Goal: Task Accomplishment & Management: Manage account settings

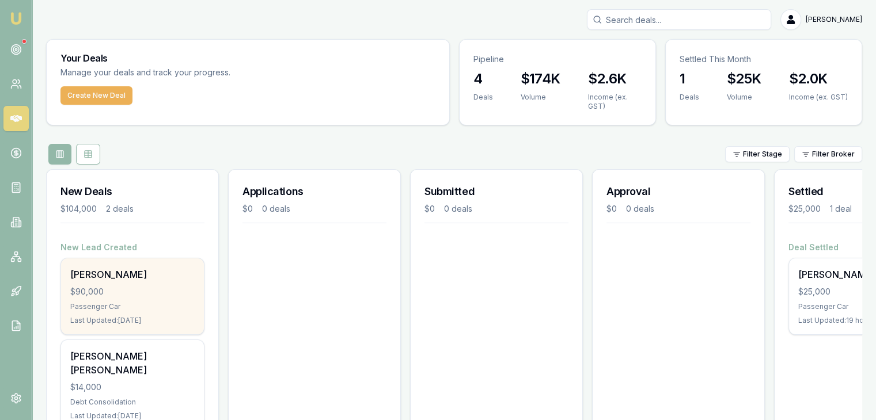
click at [131, 284] on div "[PERSON_NAME] $90,000 Passenger Car Last Updated: [DATE]" at bounding box center [132, 296] width 143 height 76
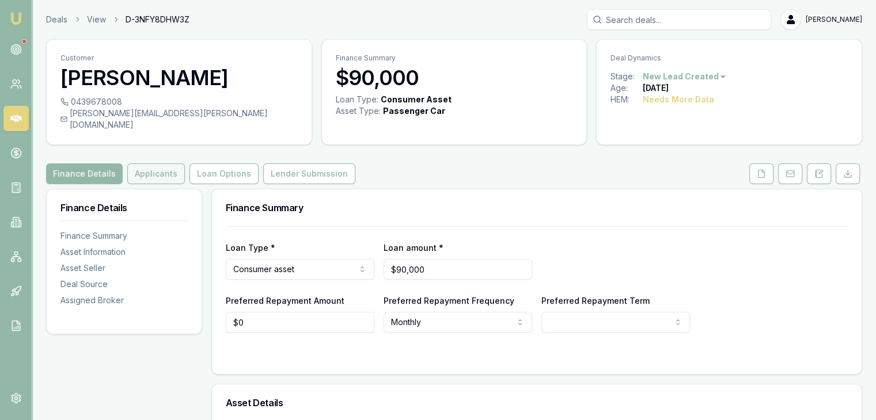
click at [150, 163] on button "Applicants" at bounding box center [156, 173] width 58 height 21
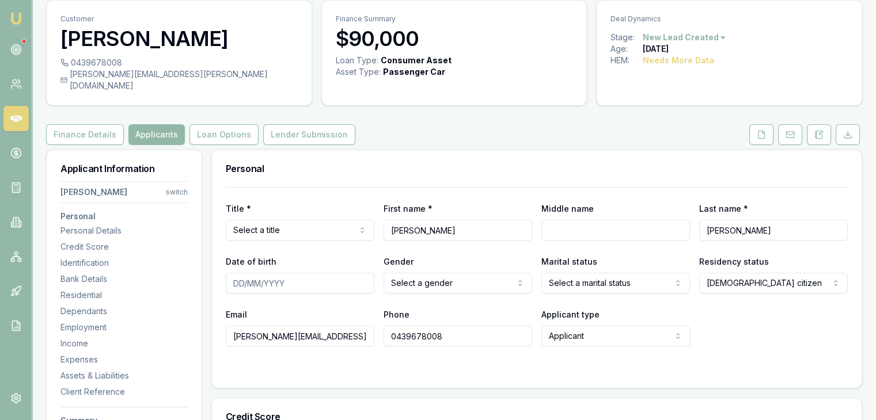
scroll to position [115, 0]
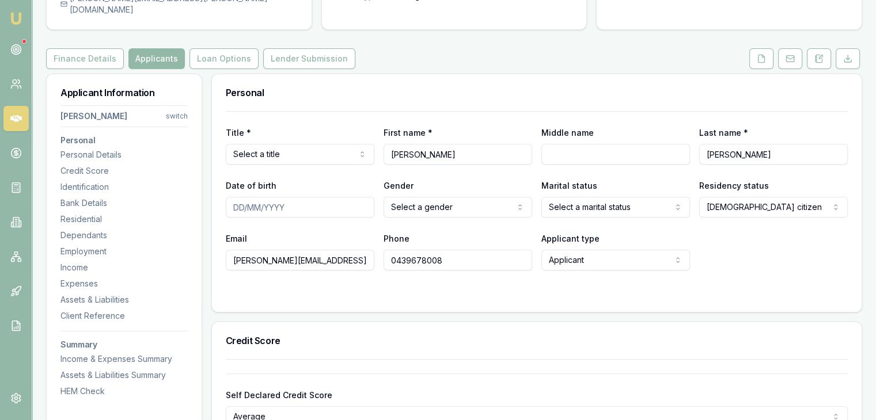
click at [361, 146] on html "Emu Broker Deals View D-3NFY8DHW3Z Baron Ketterman Toggle Menu Customer Cameron…" at bounding box center [438, 95] width 876 height 420
click at [363, 141] on html "Emu Broker Deals View D-3NFY8DHW3Z Baron Ketterman Toggle Menu Customer Cameron…" at bounding box center [438, 95] width 876 height 420
click at [765, 55] on icon at bounding box center [761, 58] width 6 height 7
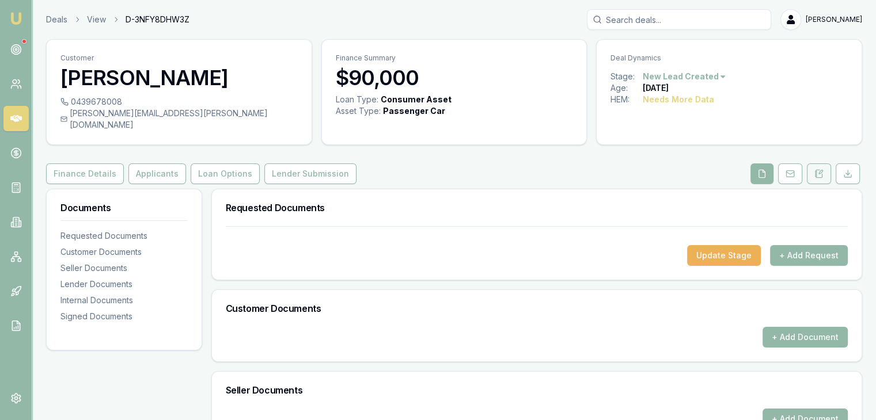
click at [822, 169] on icon at bounding box center [818, 173] width 9 height 9
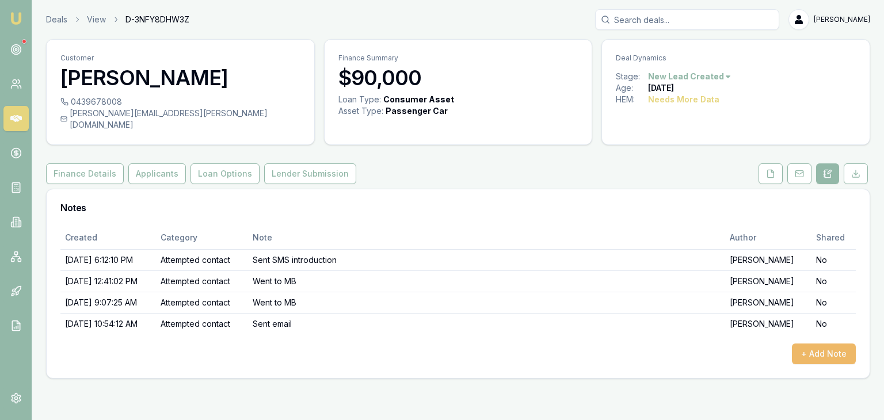
click at [809, 344] on button "+ Add Note" at bounding box center [824, 354] width 64 height 21
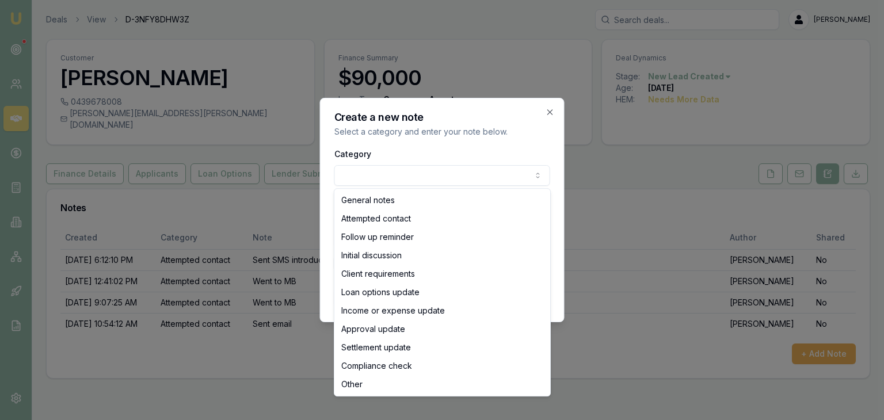
click at [406, 178] on body "Emu Broker Deals View D-3NFY8DHW3Z Baron Ketterman Toggle Menu Customer Cameron…" at bounding box center [442, 210] width 884 height 420
select select "LOAN_OPTIONS_UPDATE"
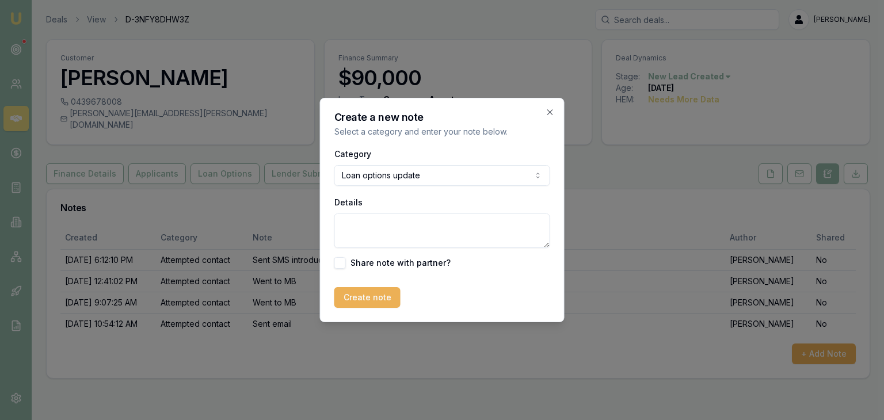
click at [352, 236] on textarea "Details" at bounding box center [442, 231] width 216 height 35
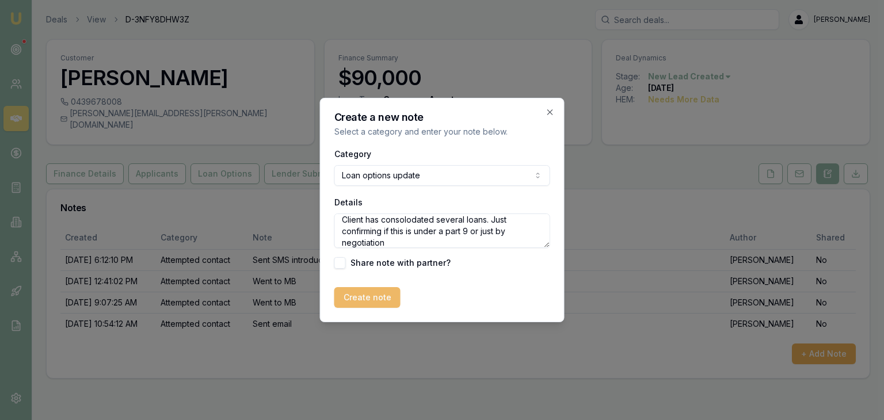
type textarea "Client has consolodated several loans. Just confirming if this is under a part …"
click at [359, 294] on button "Create note" at bounding box center [367, 297] width 66 height 21
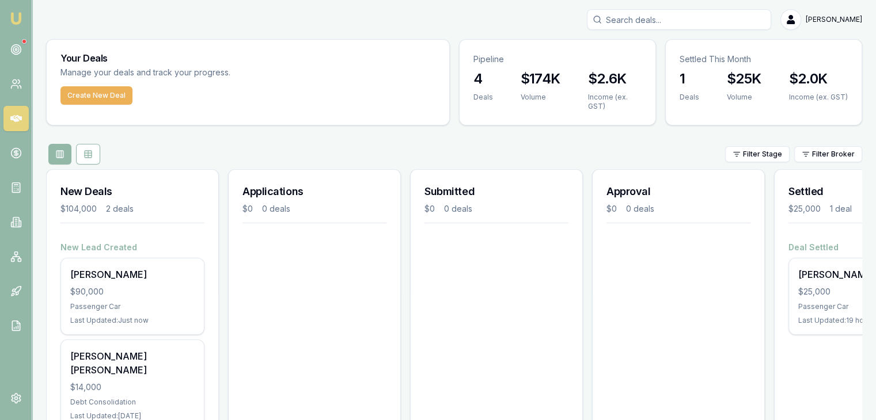
scroll to position [46, 0]
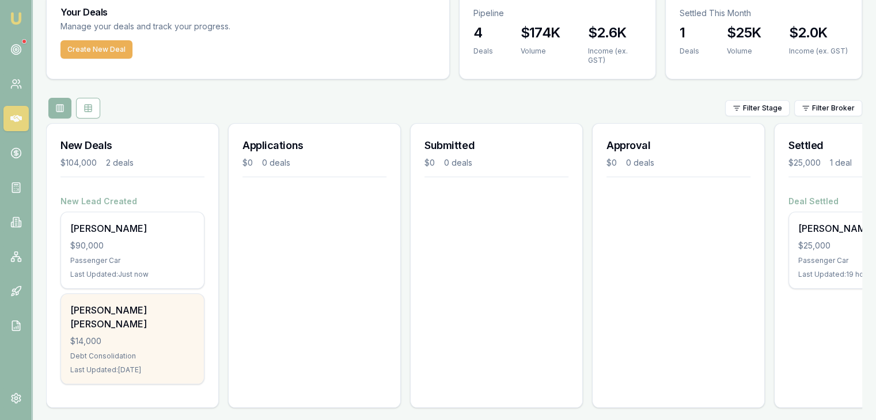
click at [111, 336] on div "$14,000" at bounding box center [132, 342] width 124 height 12
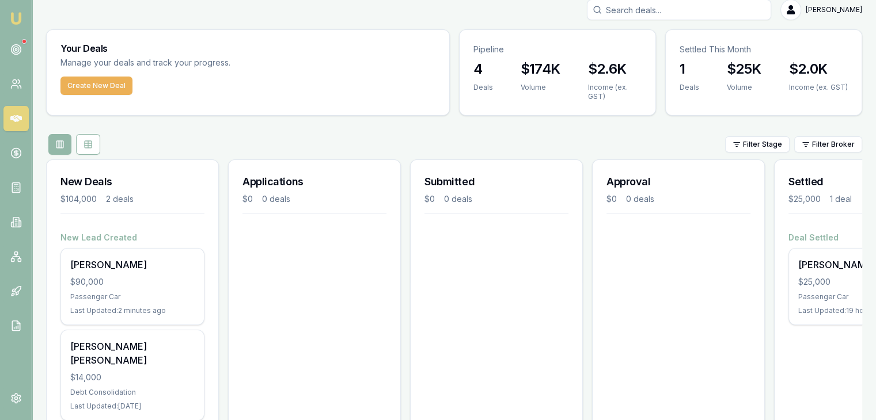
scroll to position [0, 0]
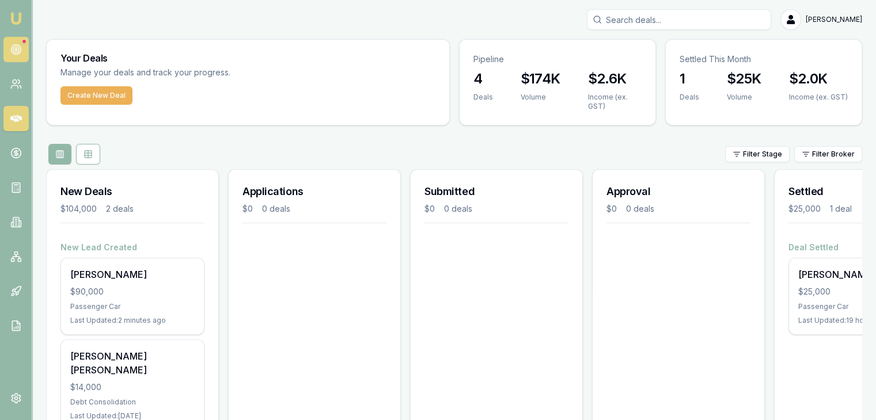
click at [15, 49] on circle at bounding box center [16, 49] width 2 height 2
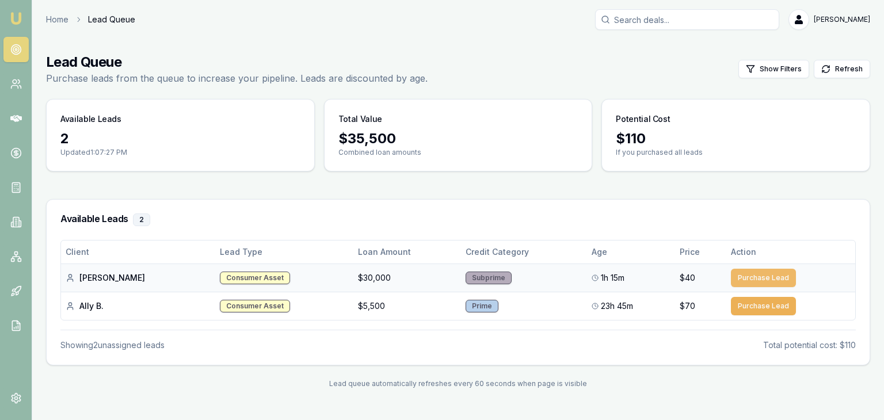
click at [758, 277] on button "Purchase Lead" at bounding box center [763, 278] width 65 height 18
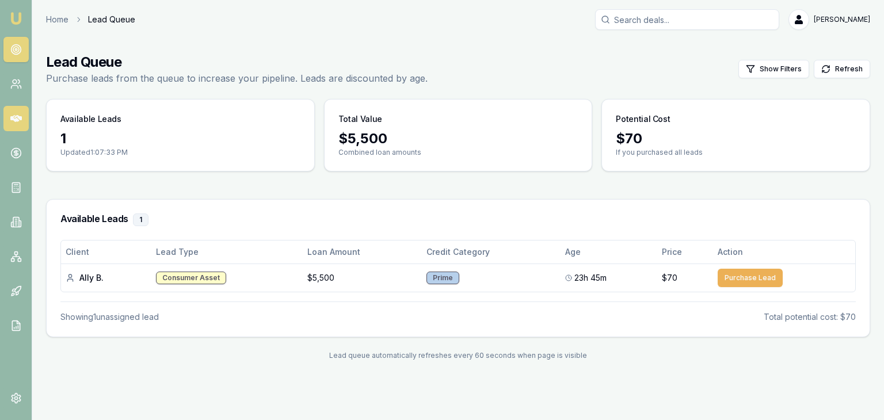
click at [22, 113] on link at bounding box center [15, 118] width 25 height 25
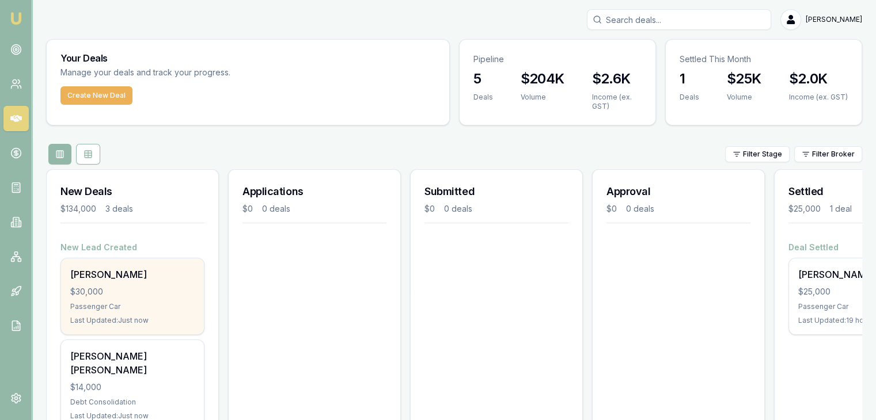
click at [120, 292] on div "$30,000" at bounding box center [132, 292] width 124 height 12
click at [121, 296] on div "$30,000" at bounding box center [132, 292] width 124 height 12
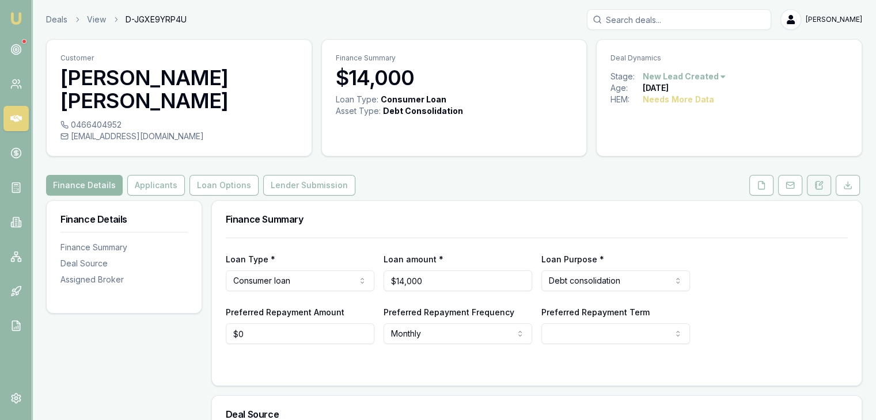
click at [817, 181] on icon at bounding box center [818, 185] width 9 height 9
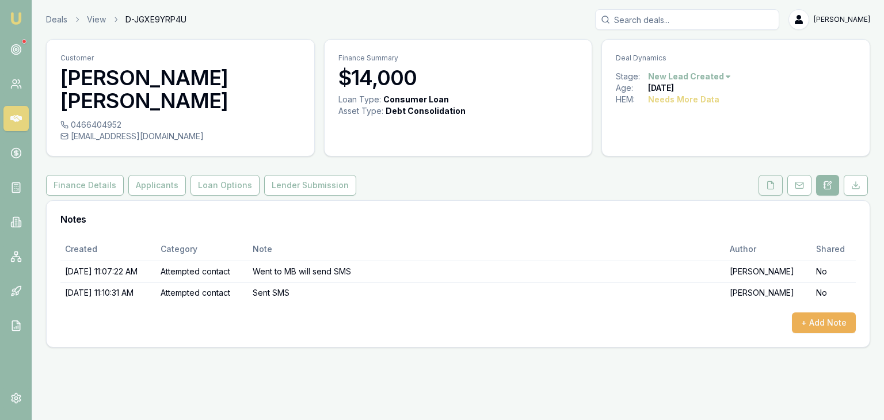
click at [773, 181] on icon at bounding box center [770, 185] width 9 height 9
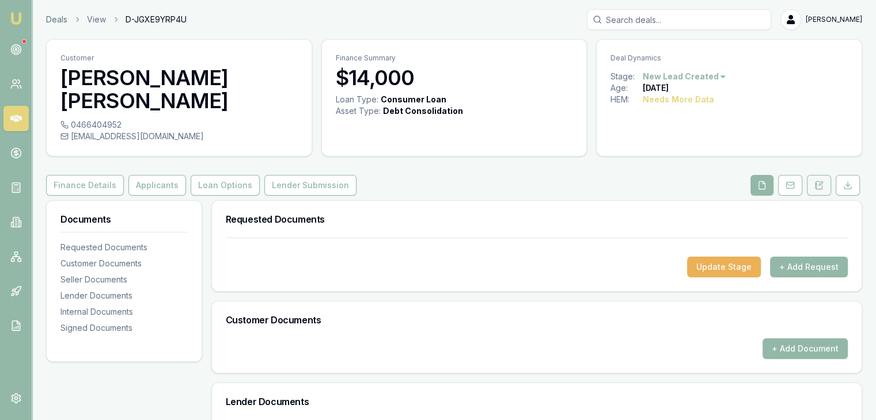
click at [818, 181] on icon at bounding box center [818, 185] width 9 height 9
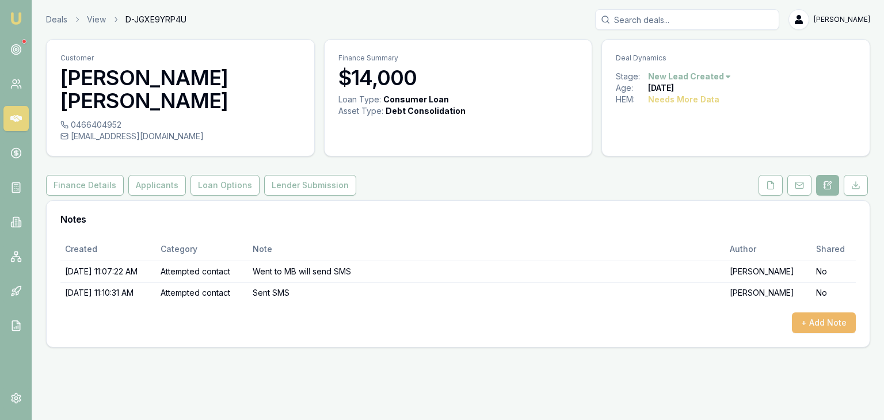
click at [831, 313] on button "+ Add Note" at bounding box center [824, 323] width 64 height 21
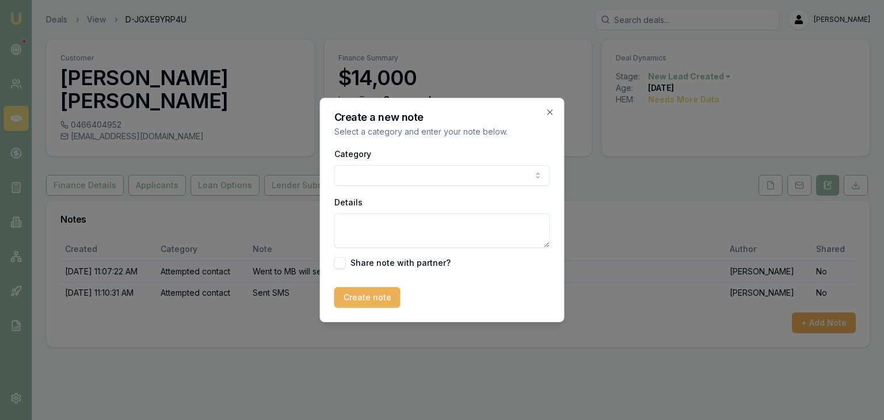
click at [393, 181] on body "Emu Broker Deals View D-JGXE9YRP4U Baron Ketterman Toggle Menu Customer Josh Da…" at bounding box center [442, 210] width 884 height 420
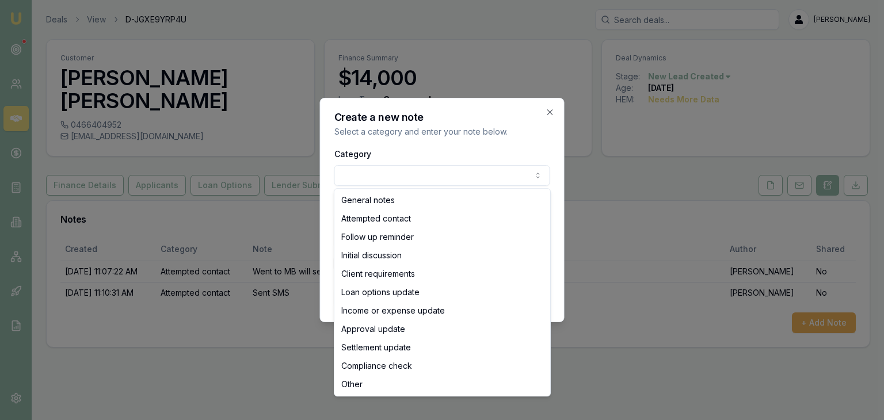
select select "ATTEMPTED_CONTACT"
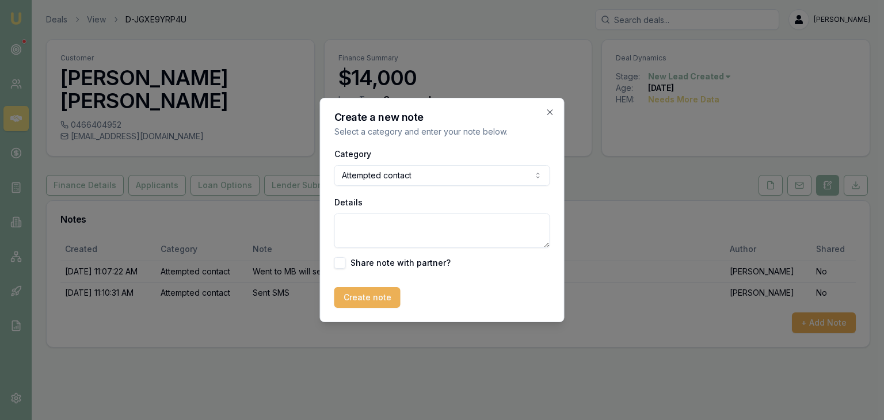
click at [387, 235] on textarea "Details" at bounding box center [442, 231] width 216 height 35
type textarea "tried calling went to MB"
click at [359, 293] on button "Create note" at bounding box center [367, 297] width 66 height 21
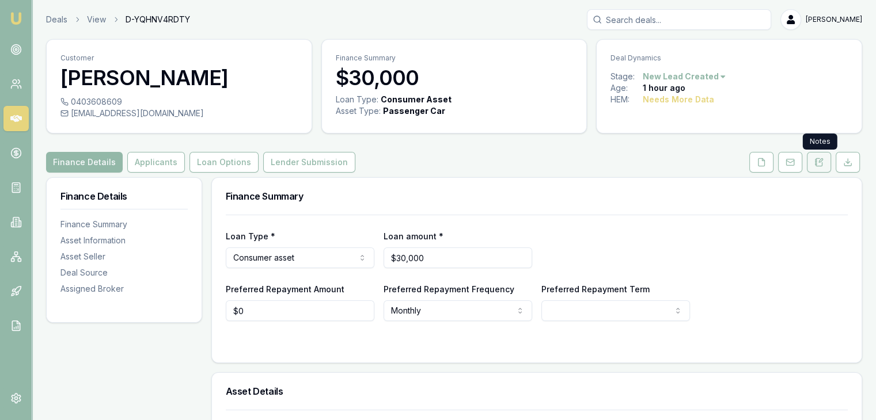
click at [820, 162] on icon at bounding box center [818, 162] width 9 height 9
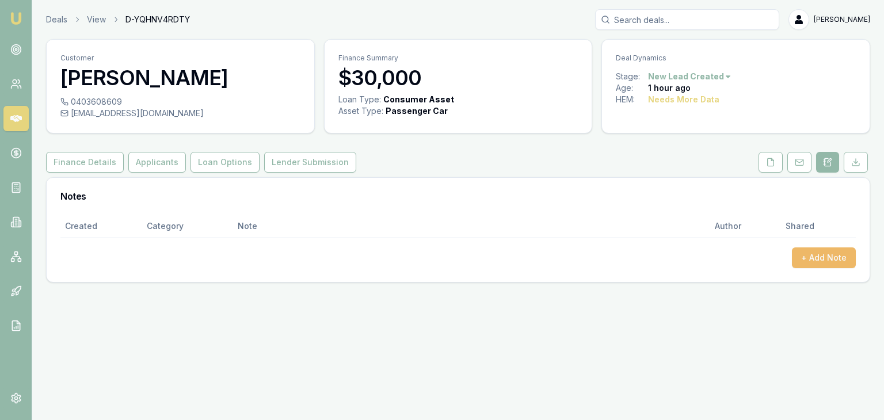
click at [824, 256] on button "+ Add Note" at bounding box center [824, 258] width 64 height 21
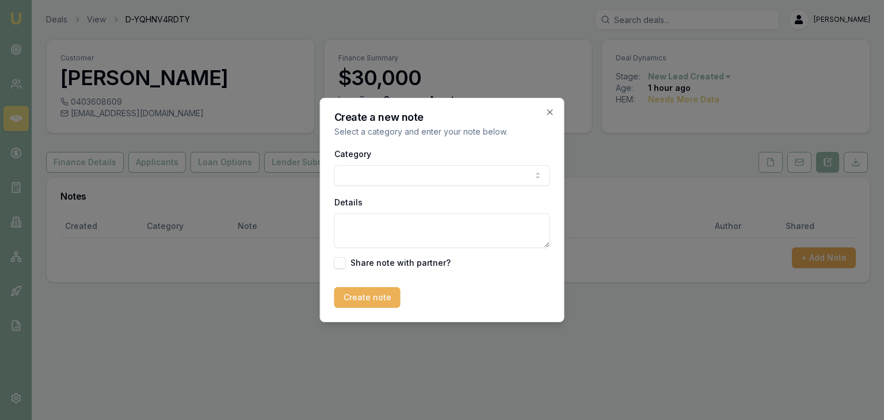
click at [426, 176] on body "Emu Broker Deals View D-YQHNV4RDTY Baron Ketterman Toggle Menu Customer Kyanne …" at bounding box center [442, 210] width 884 height 420
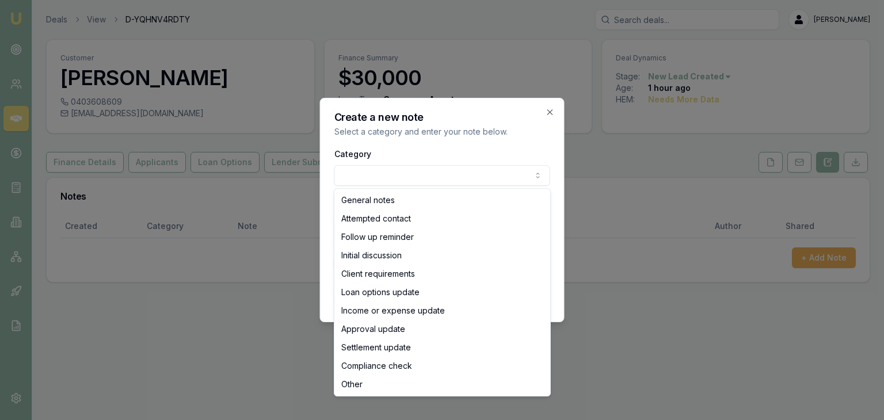
select select "ATTEMPTED_CONTACT"
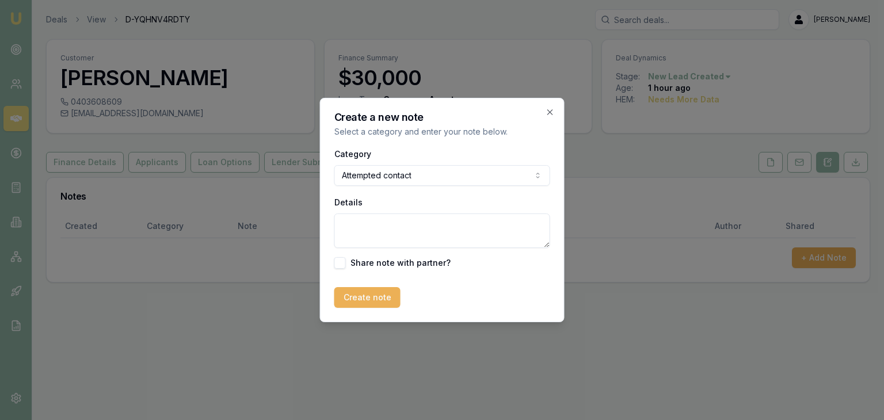
click at [363, 225] on textarea "Details" at bounding box center [442, 231] width 216 height 35
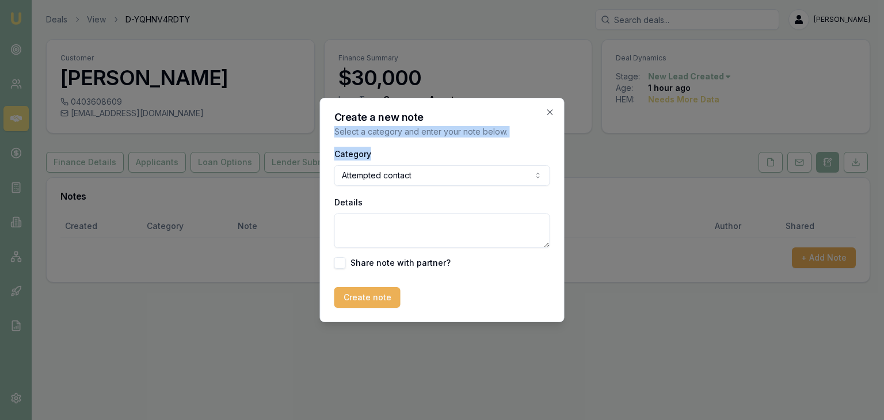
drag, startPoint x: 497, startPoint y: 104, endPoint x: 563, endPoint y: 164, distance: 89.3
click at [563, 164] on div "Create a new note Select a category and enter your note below. Category Attempt…" at bounding box center [442, 210] width 245 height 225
click at [553, 112] on icon "button" at bounding box center [550, 112] width 9 height 9
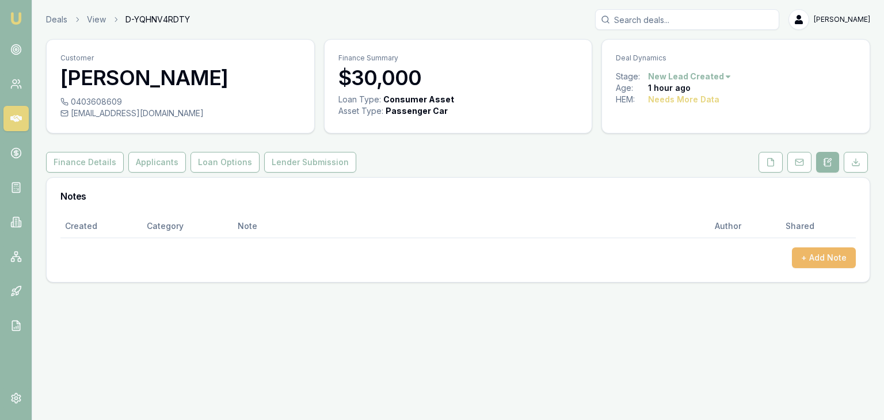
click at [820, 257] on button "+ Add Note" at bounding box center [824, 258] width 64 height 21
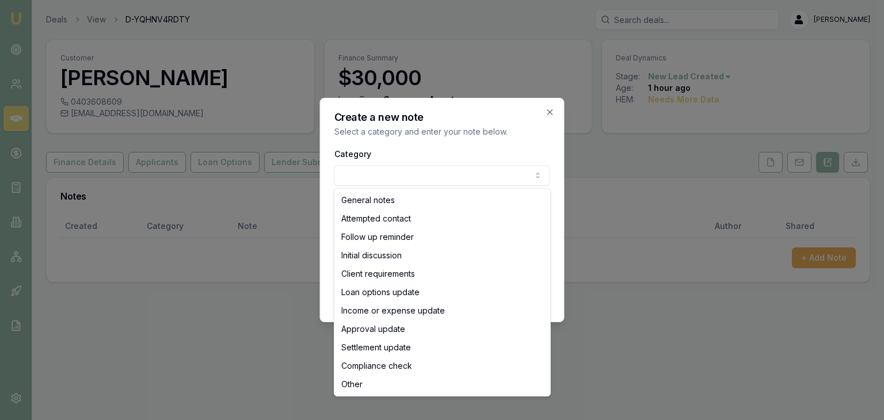
click at [423, 176] on body "Emu Broker Deals View D-YQHNV4RDTY Baron Ketterman Toggle Menu Customer Kyanne …" at bounding box center [442, 210] width 884 height 420
select select "ATTEMPTED_CONTACT"
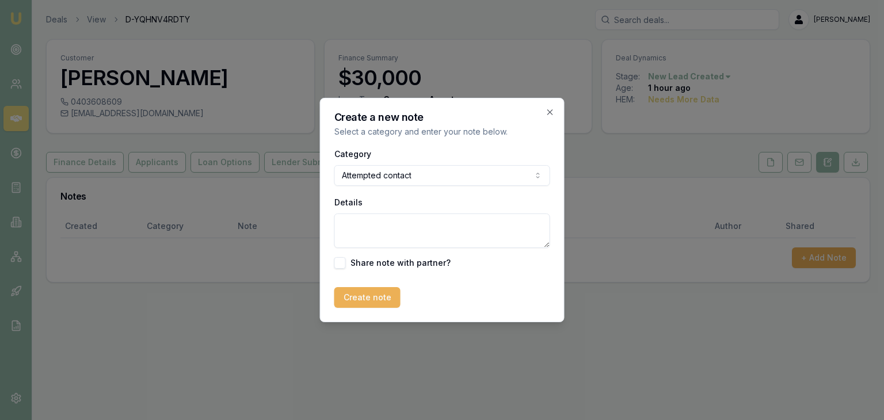
click at [404, 227] on textarea "Details" at bounding box center [442, 231] width 216 height 35
type textarea "Went to MB"
click at [348, 303] on button "Create note" at bounding box center [367, 297] width 66 height 21
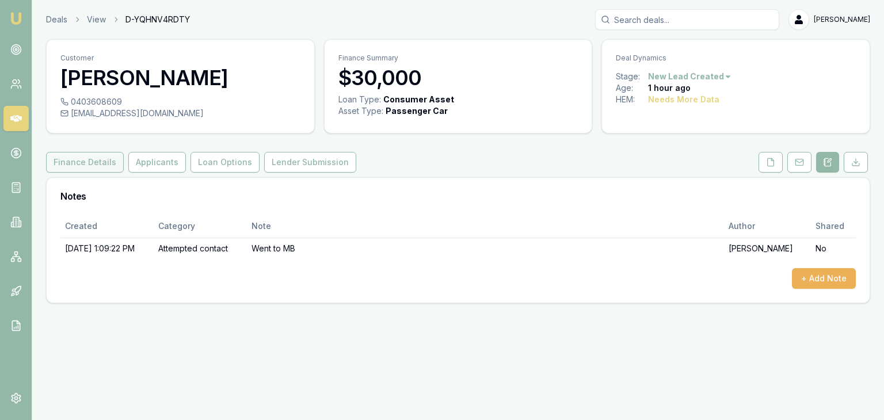
click at [69, 163] on button "Finance Details" at bounding box center [85, 162] width 78 height 21
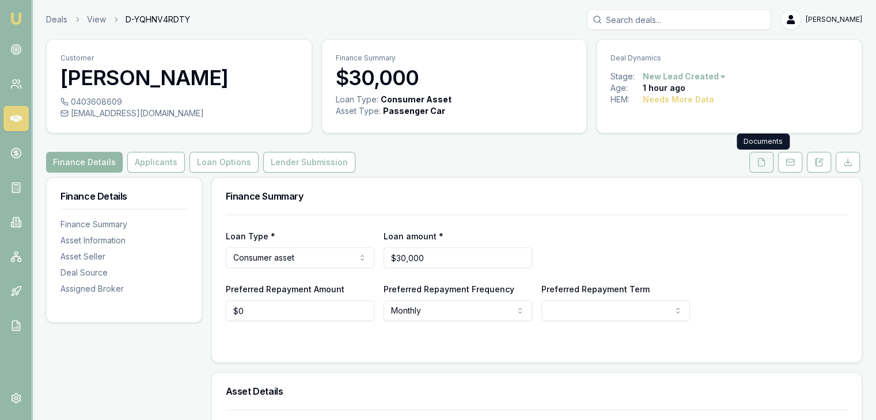
click at [762, 164] on icon at bounding box center [760, 162] width 9 height 9
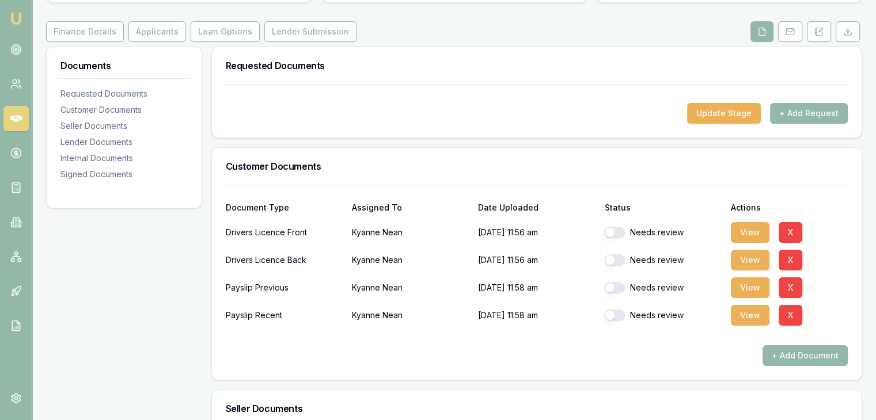
scroll to position [173, 0]
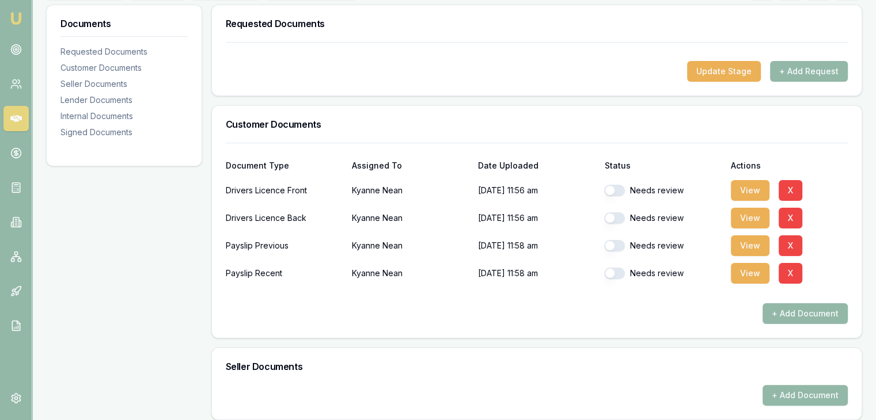
click at [621, 189] on button "button" at bounding box center [614, 191] width 21 height 12
checkbox input "true"
click at [619, 218] on button "button" at bounding box center [614, 218] width 21 height 12
checkbox input "true"
checkbox input "false"
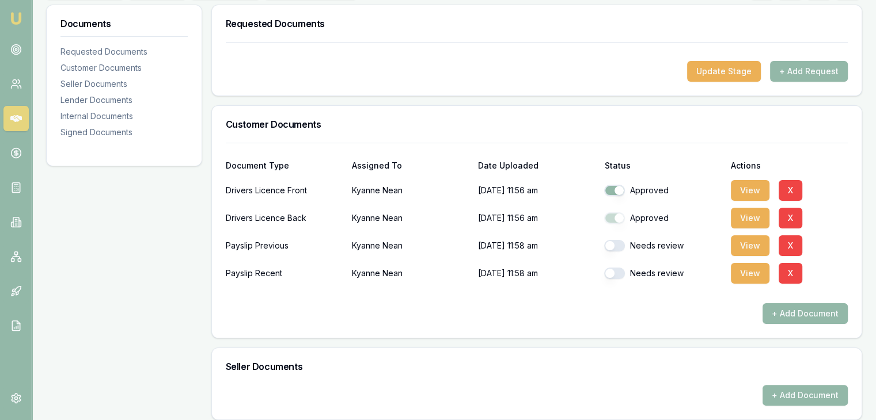
checkbox input "false"
checkbox input "true"
click at [618, 215] on button "button" at bounding box center [614, 218] width 21 height 12
checkbox input "true"
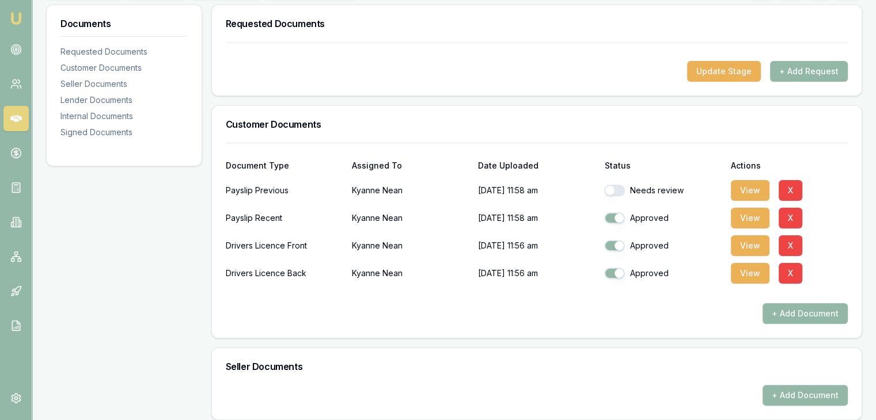
click at [622, 188] on button "button" at bounding box center [614, 191] width 21 height 12
checkbox input "true"
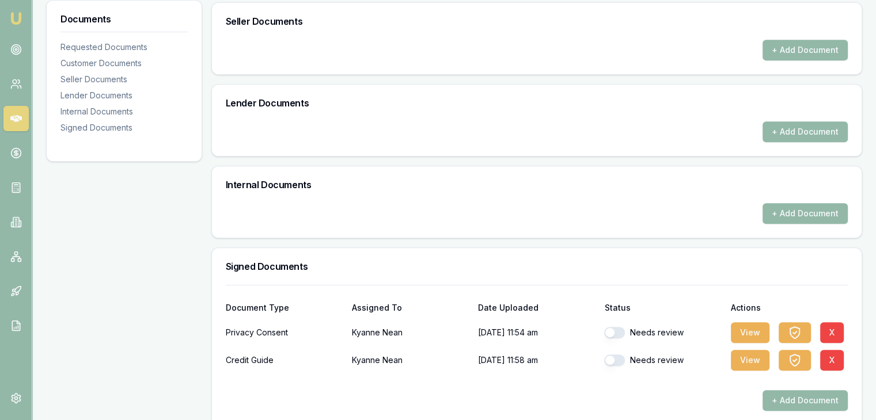
scroll to position [531, 0]
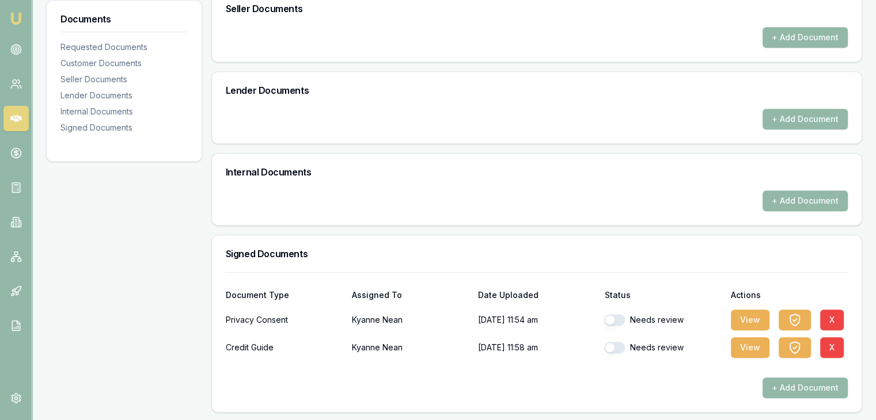
click at [620, 317] on button "button" at bounding box center [614, 320] width 21 height 12
checkbox input "false"
click at [622, 345] on button "button" at bounding box center [614, 348] width 21 height 12
checkbox input "false"
click at [622, 316] on button "button" at bounding box center [614, 320] width 21 height 12
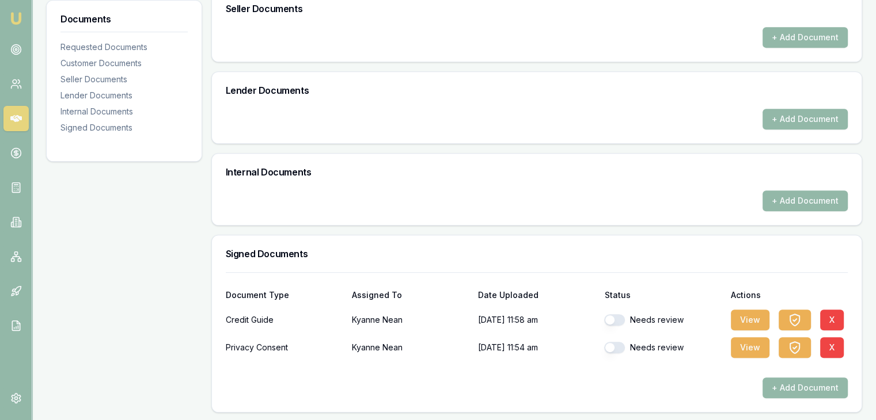
checkbox input "true"
click at [622, 346] on button "button" at bounding box center [614, 348] width 21 height 12
checkbox input "true"
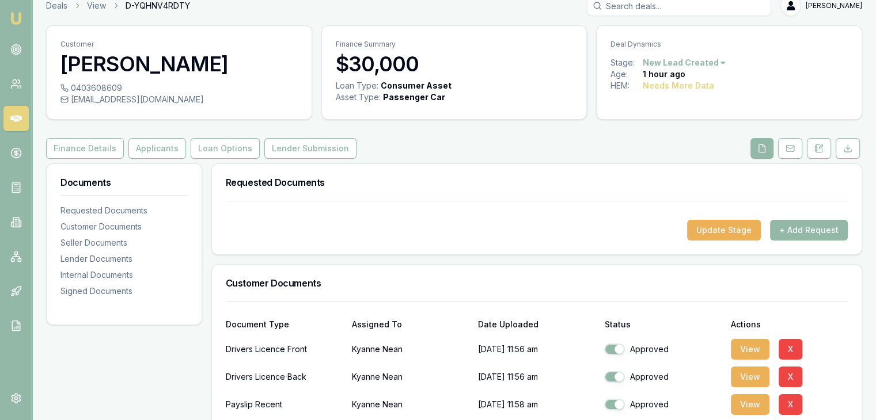
scroll to position [13, 0]
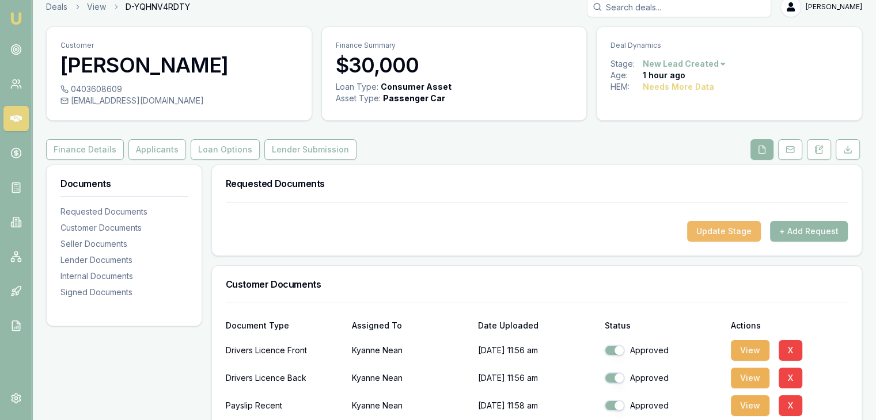
click at [728, 229] on button "Update Stage" at bounding box center [724, 231] width 74 height 21
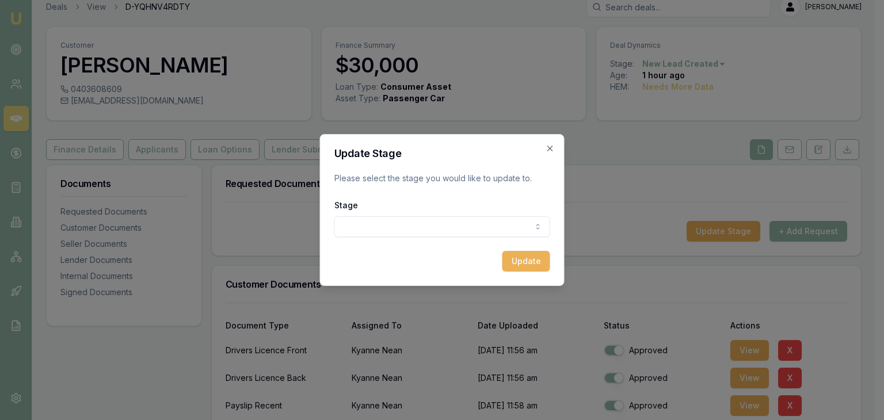
click at [472, 225] on body "Emu Broker Deals View D-YQHNV4RDTY Baron Ketterman Toggle Menu Customer Kyanne …" at bounding box center [438, 197] width 876 height 420
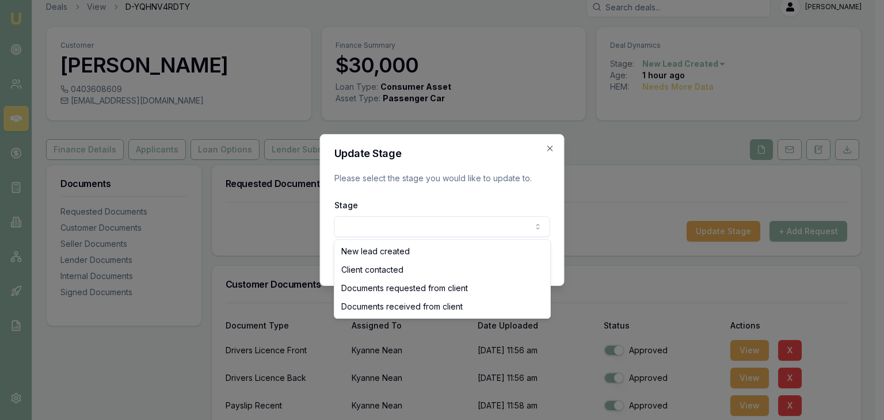
select select "DOCUMENTS_RECEIVED_FROM_CLIENT"
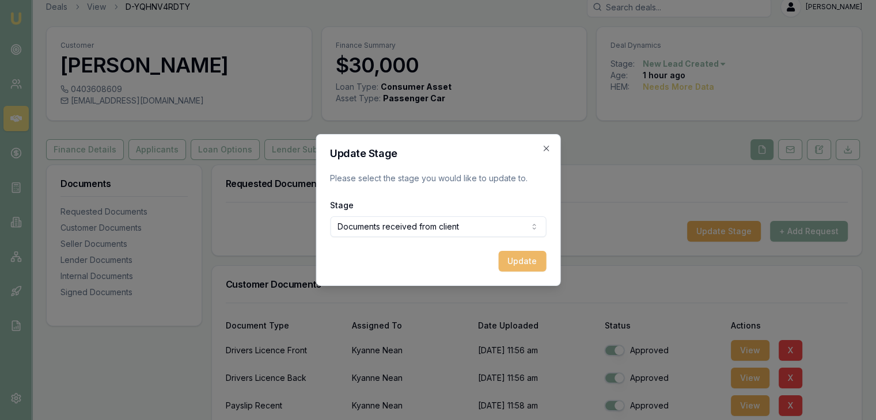
click at [526, 259] on button "Update" at bounding box center [522, 261] width 48 height 21
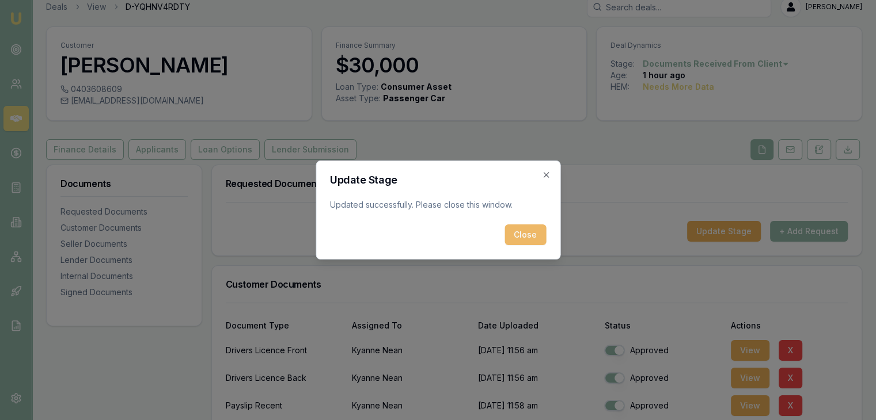
click at [519, 238] on button "Close" at bounding box center [524, 235] width 41 height 21
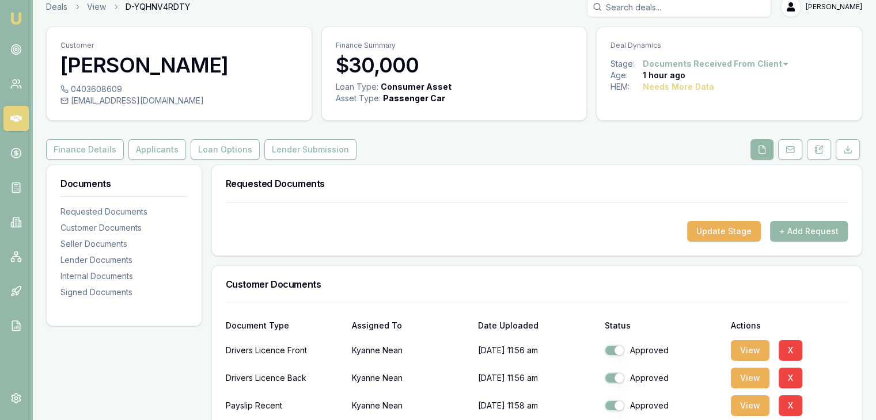
scroll to position [70, 0]
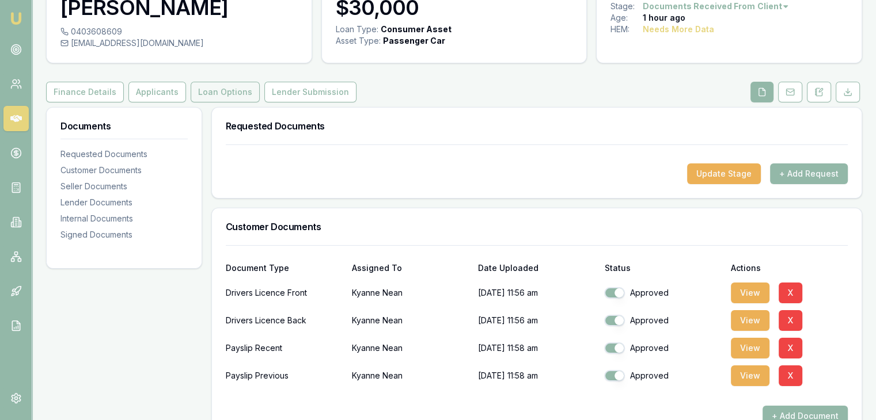
click at [212, 95] on button "Loan Options" at bounding box center [225, 92] width 69 height 21
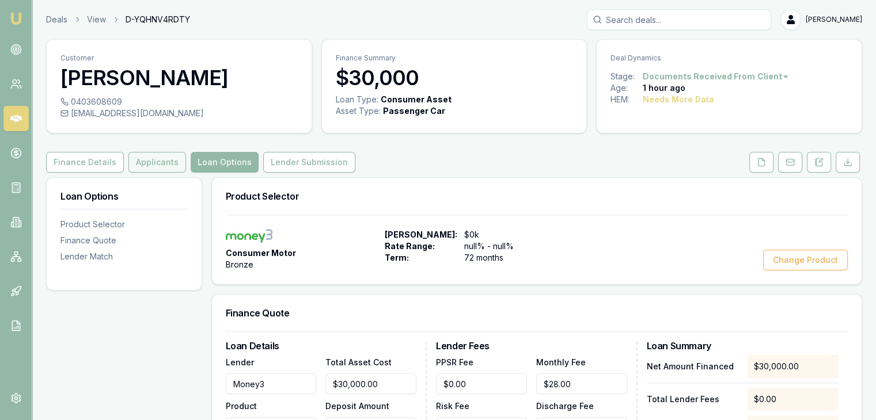
click at [161, 156] on button "Applicants" at bounding box center [157, 162] width 58 height 21
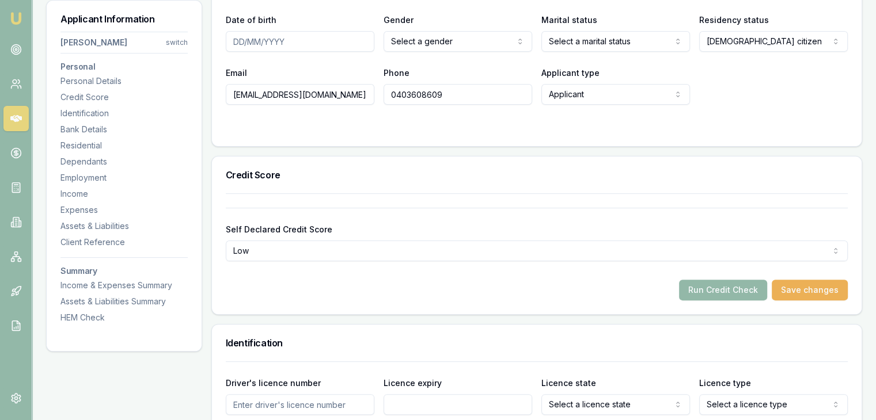
scroll to position [288, 0]
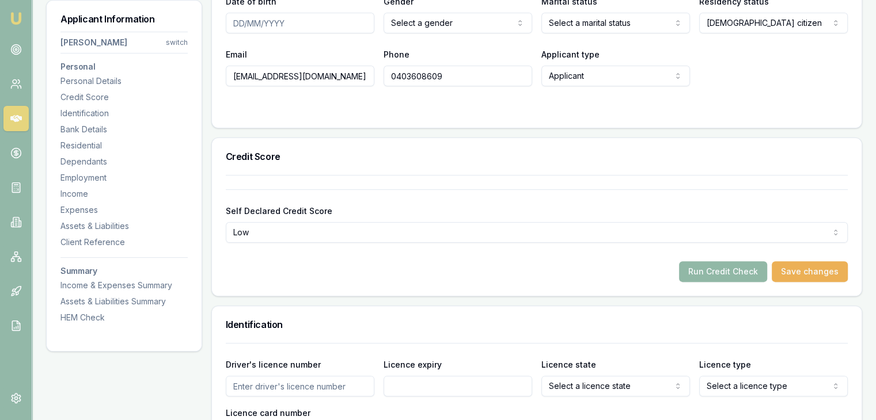
click at [724, 275] on button "Run Credit Check" at bounding box center [723, 271] width 88 height 21
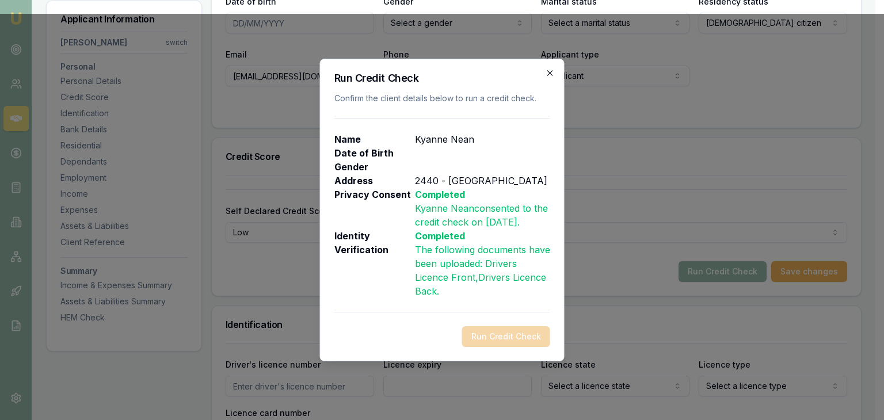
click at [552, 72] on icon "button" at bounding box center [550, 73] width 9 height 9
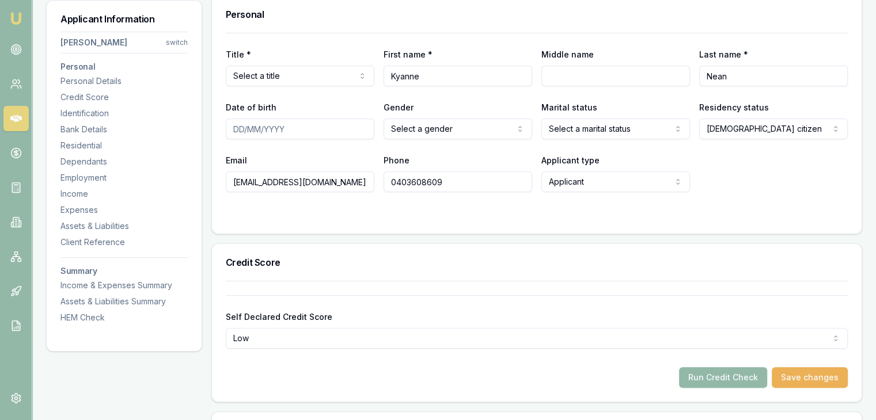
scroll to position [58, 0]
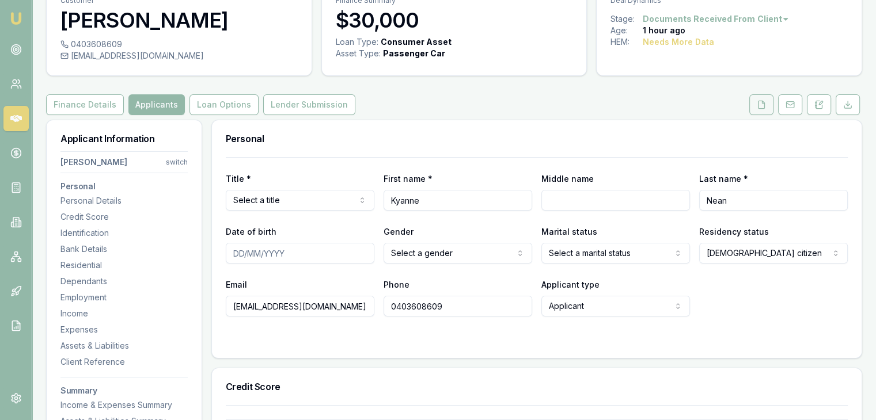
click at [760, 109] on button at bounding box center [761, 104] width 24 height 21
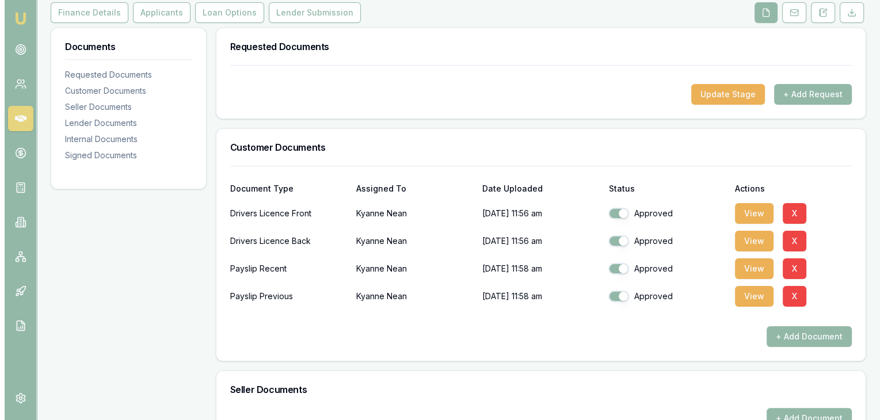
scroll to position [173, 0]
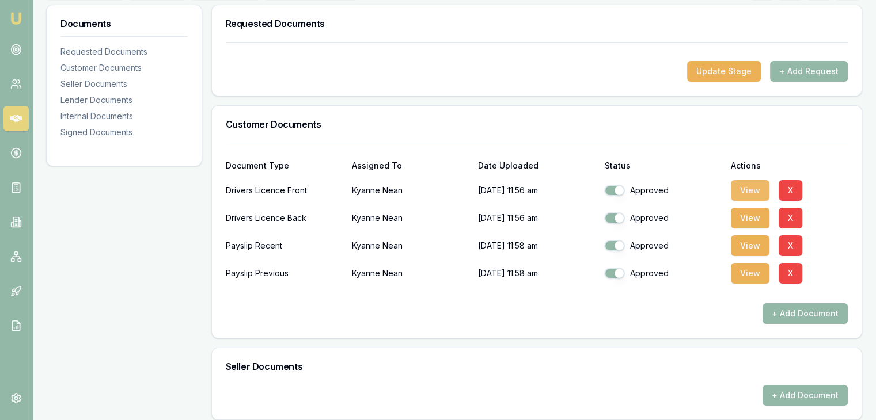
click at [754, 189] on button "View" at bounding box center [750, 190] width 39 height 21
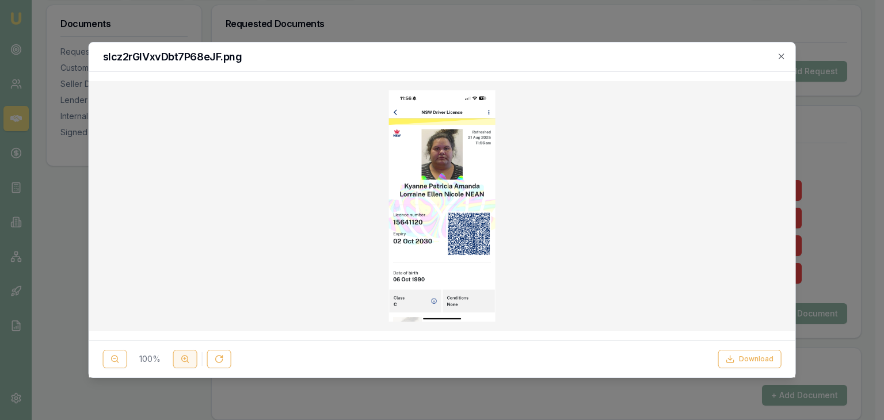
click at [182, 358] on icon at bounding box center [185, 359] width 9 height 9
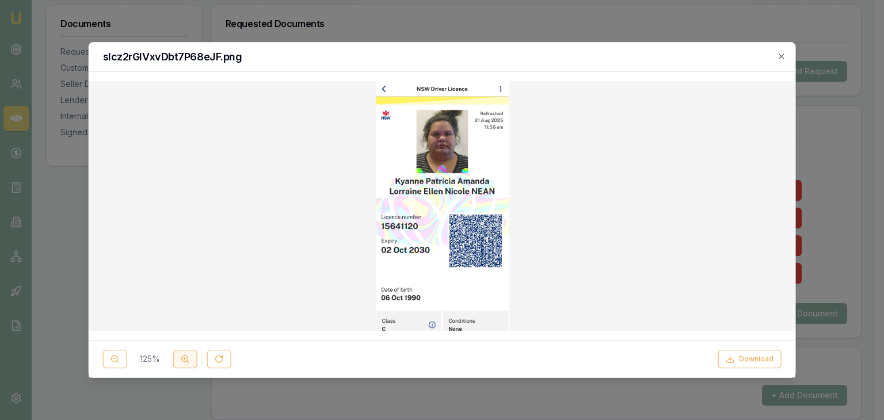
click at [182, 358] on icon at bounding box center [185, 359] width 9 height 9
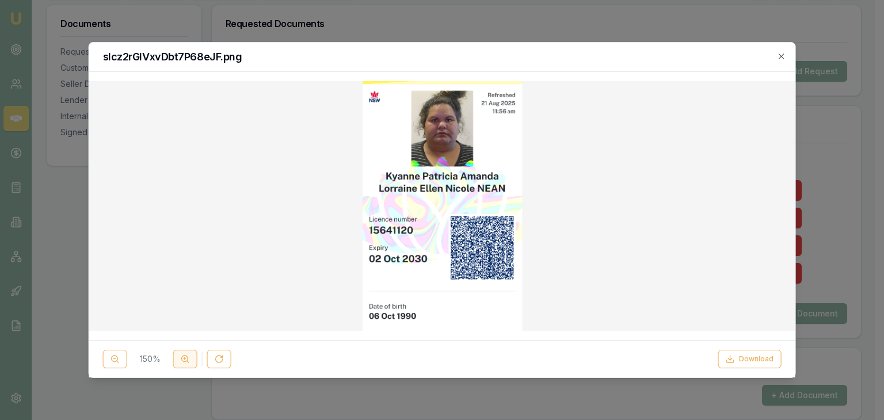
click at [182, 358] on icon at bounding box center [185, 359] width 9 height 9
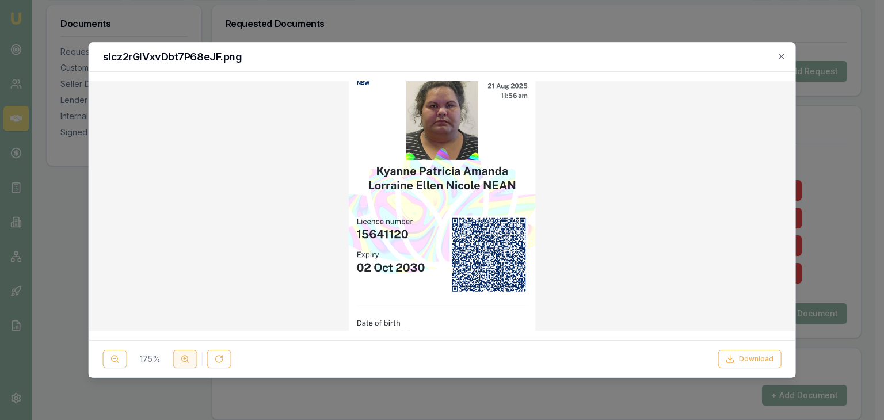
click at [182, 359] on icon at bounding box center [185, 359] width 9 height 9
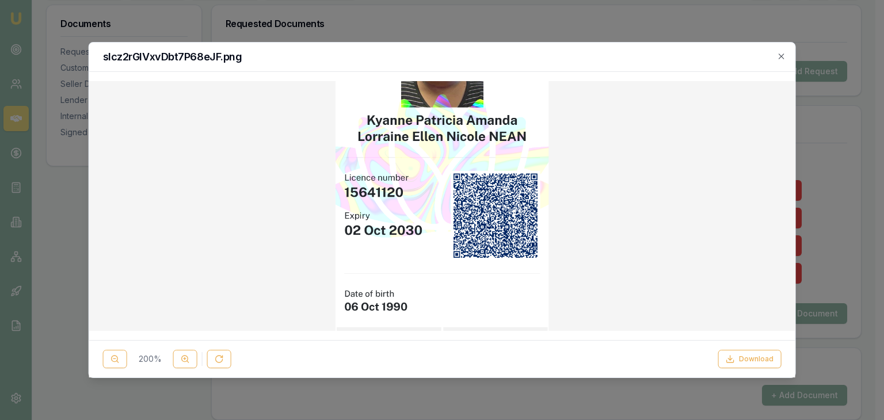
scroll to position [0, 0]
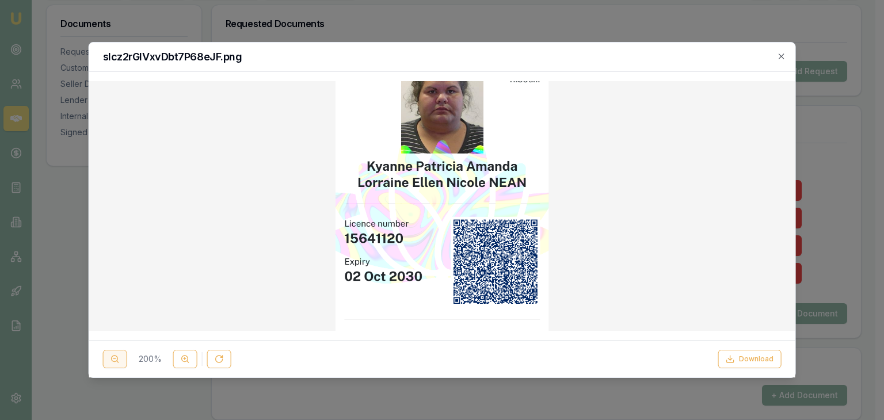
click at [114, 359] on icon at bounding box center [115, 359] width 9 height 9
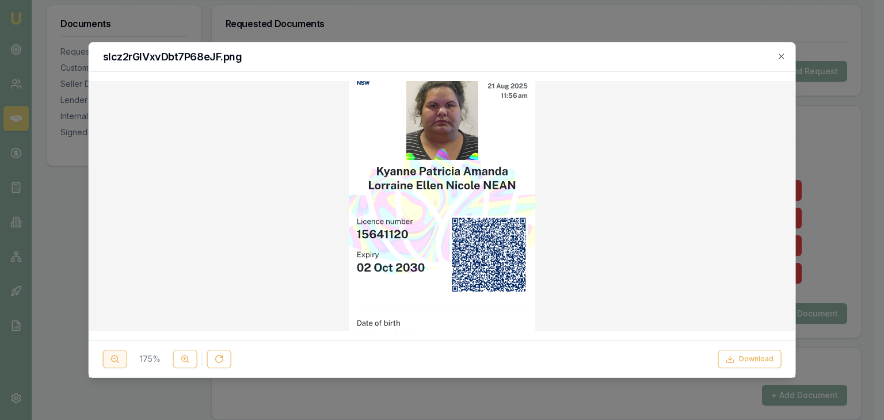
click at [114, 359] on icon at bounding box center [115, 359] width 9 height 9
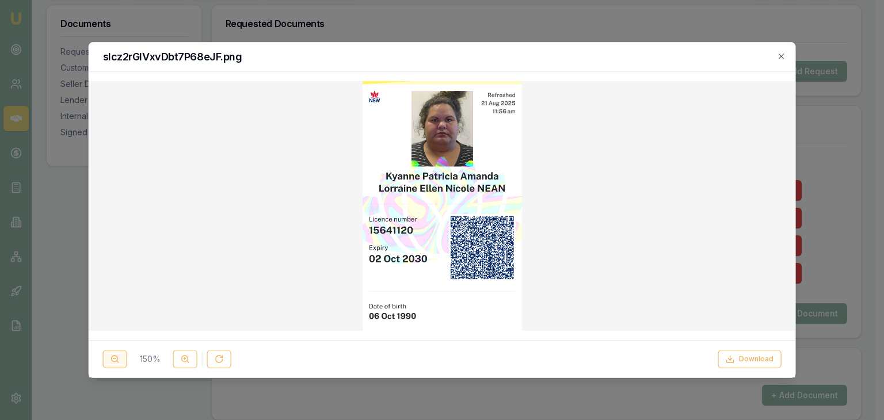
click at [114, 359] on icon at bounding box center [115, 359] width 9 height 9
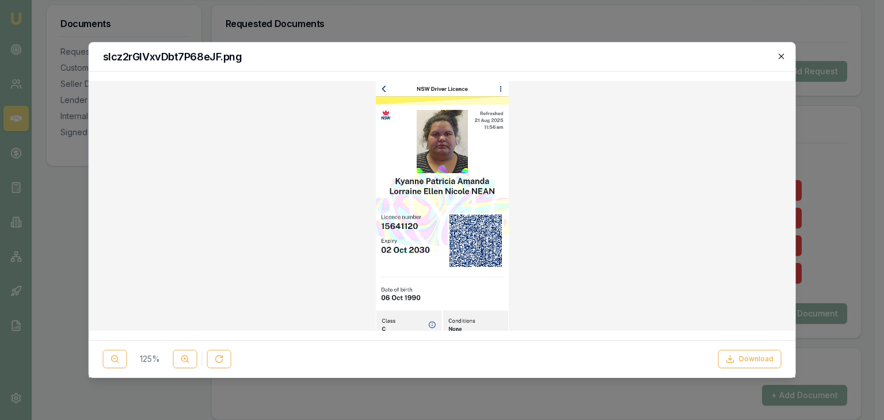
click at [782, 56] on icon "button" at bounding box center [781, 56] width 5 height 5
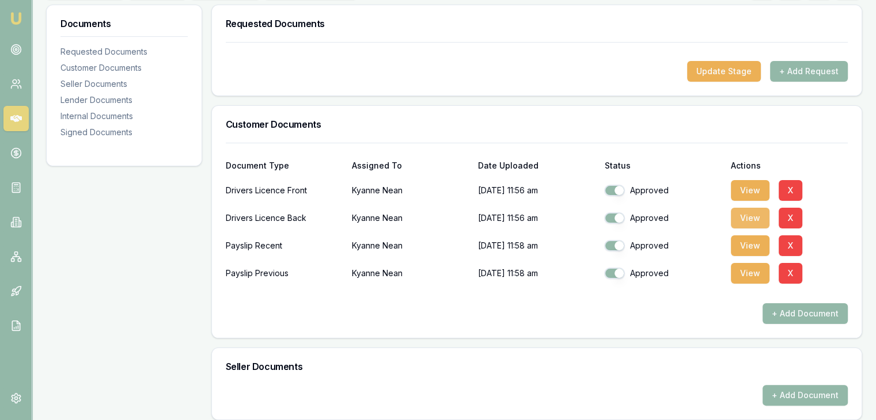
click at [745, 216] on button "View" at bounding box center [750, 218] width 39 height 21
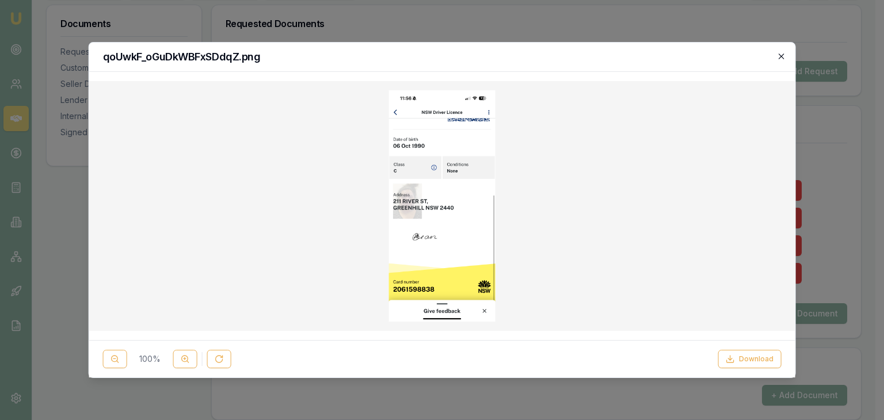
click at [783, 55] on icon "button" at bounding box center [781, 56] width 5 height 5
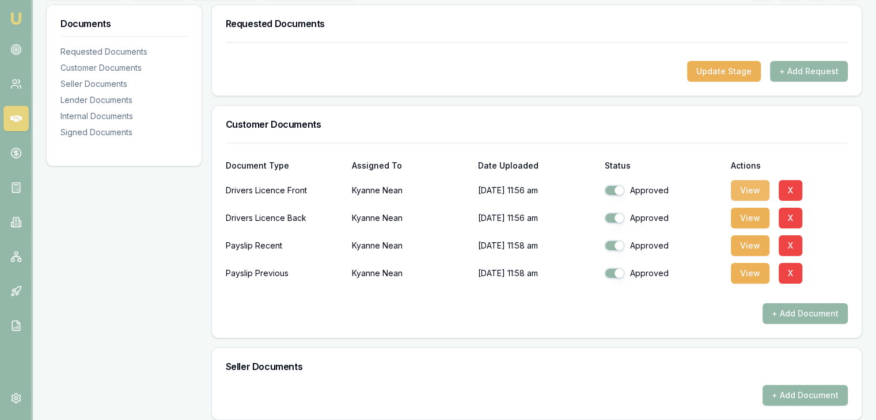
click at [752, 191] on button "View" at bounding box center [750, 190] width 39 height 21
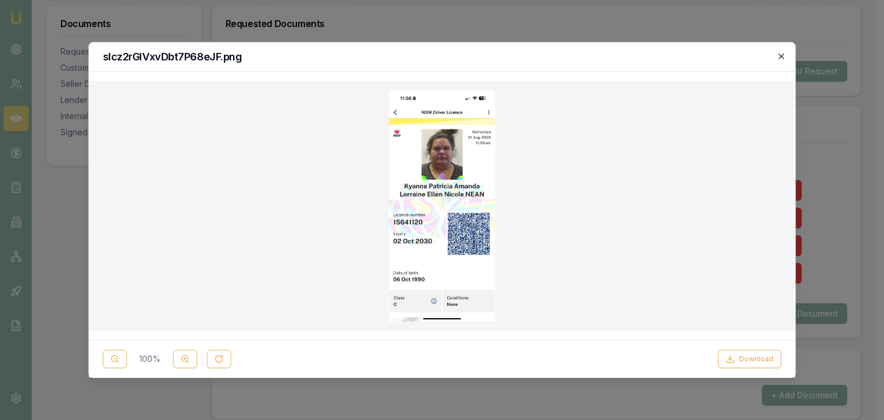
click at [781, 56] on icon "button" at bounding box center [781, 56] width 5 height 5
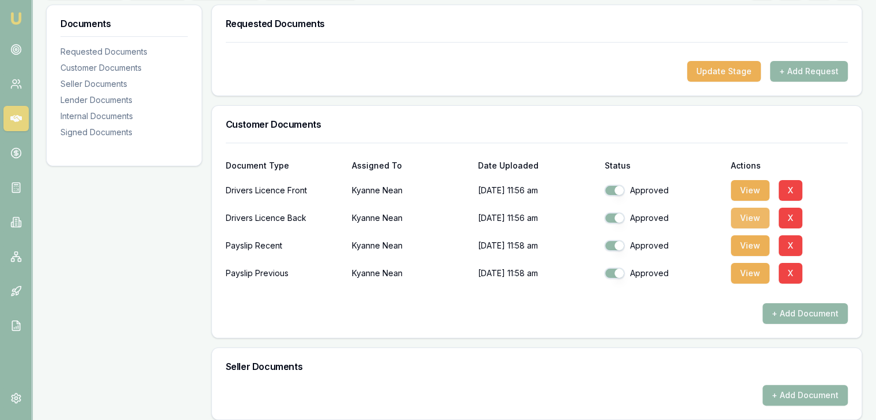
click at [746, 220] on button "View" at bounding box center [750, 218] width 39 height 21
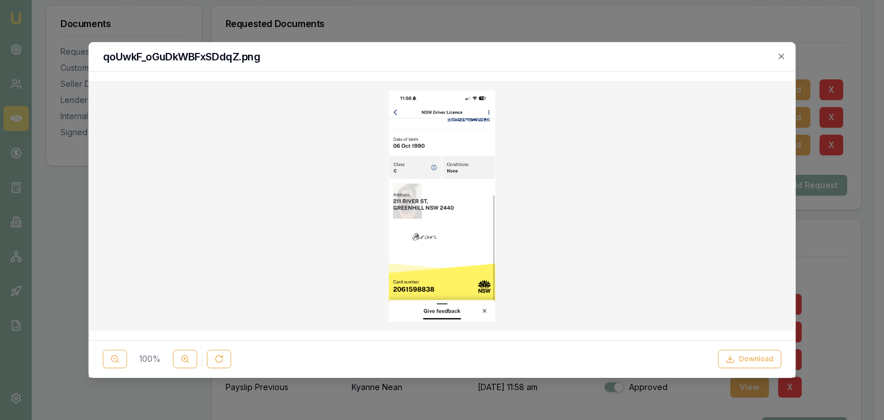
checkbox input "true"
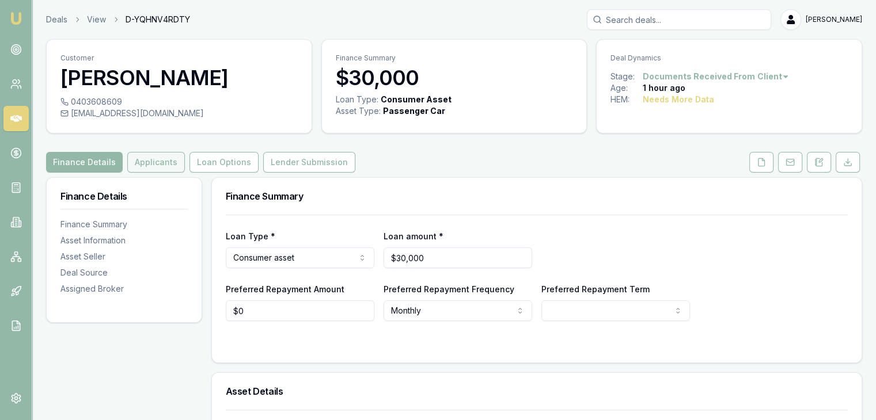
click at [139, 163] on button "Applicants" at bounding box center [156, 162] width 58 height 21
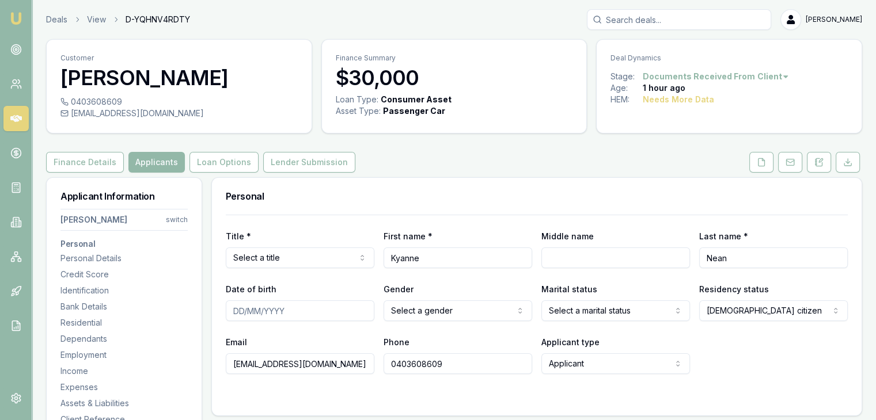
scroll to position [58, 0]
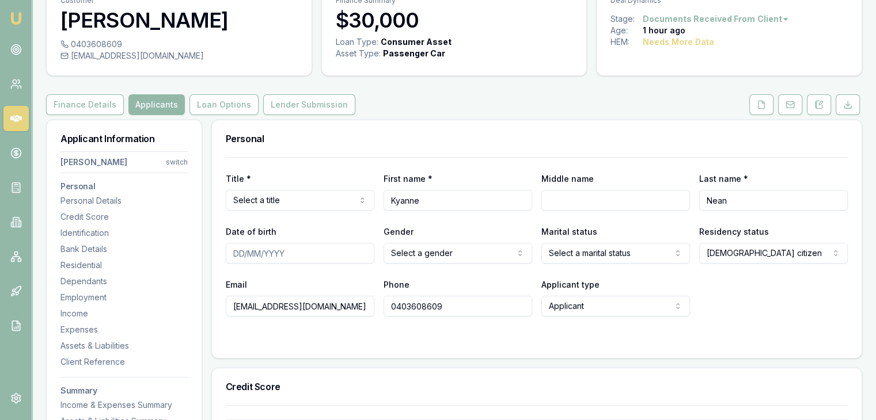
click at [361, 201] on html "Emu Broker Deals View D-YQHNV4RDTY [PERSON_NAME] Toggle Menu Customer [PERSON_N…" at bounding box center [438, 152] width 876 height 420
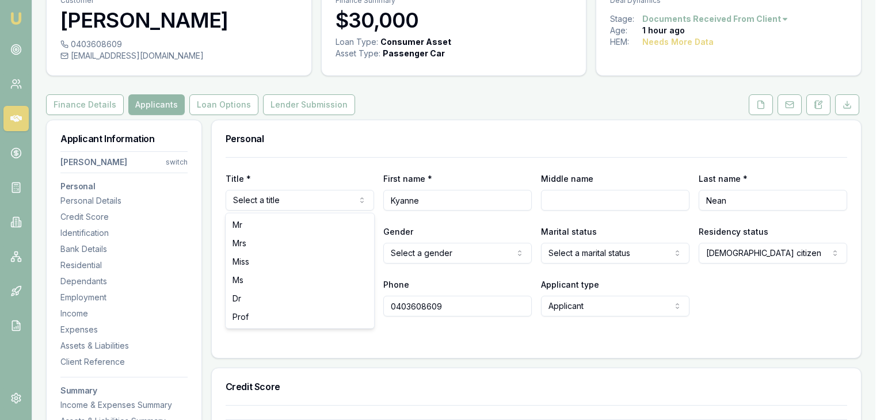
select select "Miss"
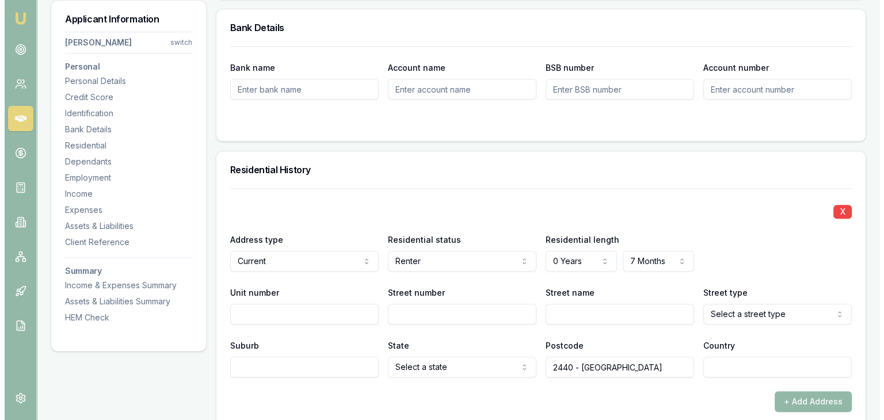
scroll to position [979, 0]
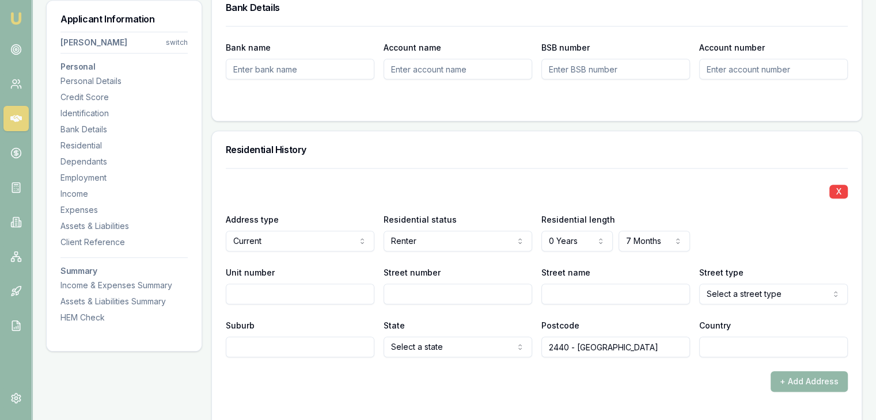
click at [406, 292] on input "Street number" at bounding box center [457, 294] width 149 height 21
type input "211"
click at [445, 293] on input "Street number" at bounding box center [457, 294] width 149 height 21
type input "211"
type input "River"
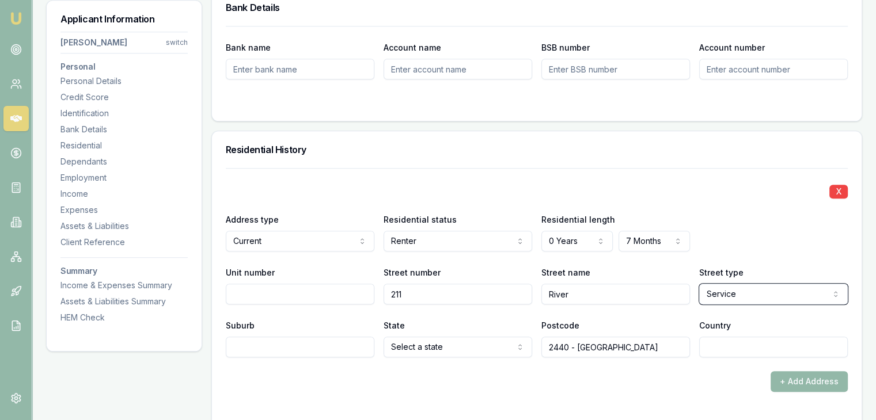
select select "Stairs"
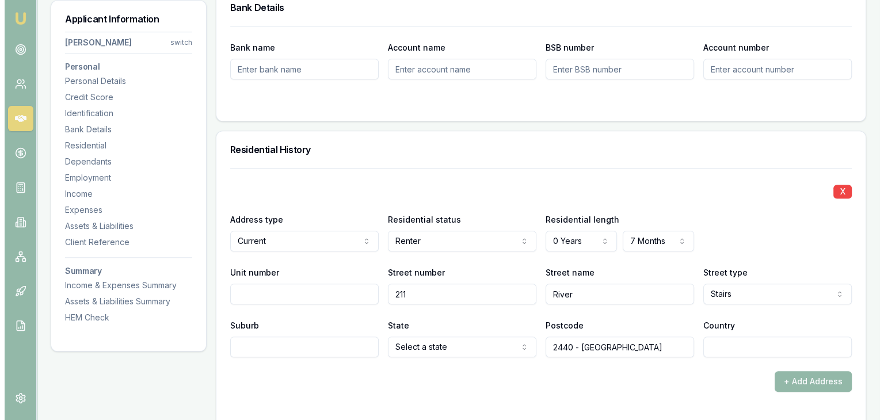
scroll to position [1036, 0]
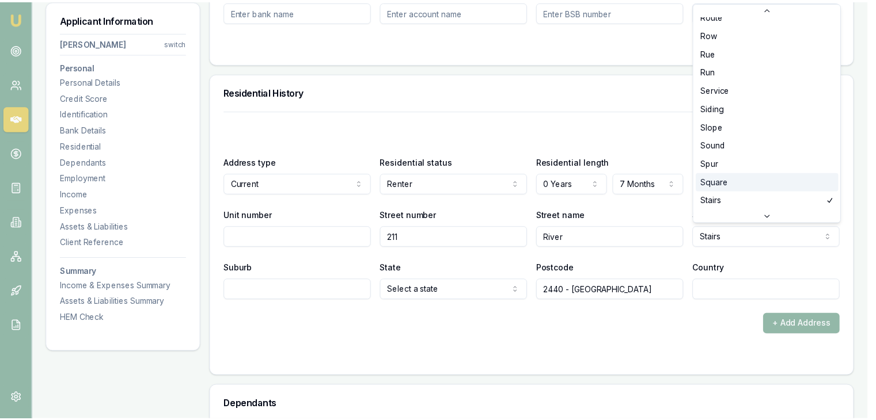
scroll to position [2980, 0]
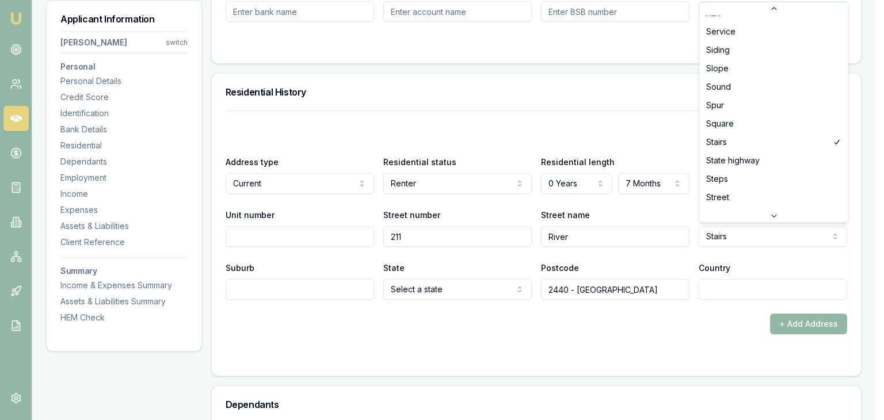
select select "Street"
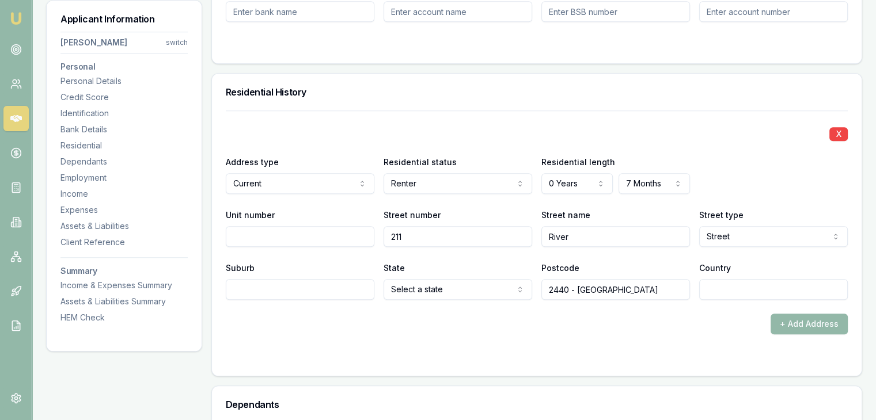
click at [277, 290] on input "Suburb" at bounding box center [300, 289] width 149 height 21
click at [439, 323] on div "+ Add Address" at bounding box center [537, 324] width 622 height 21
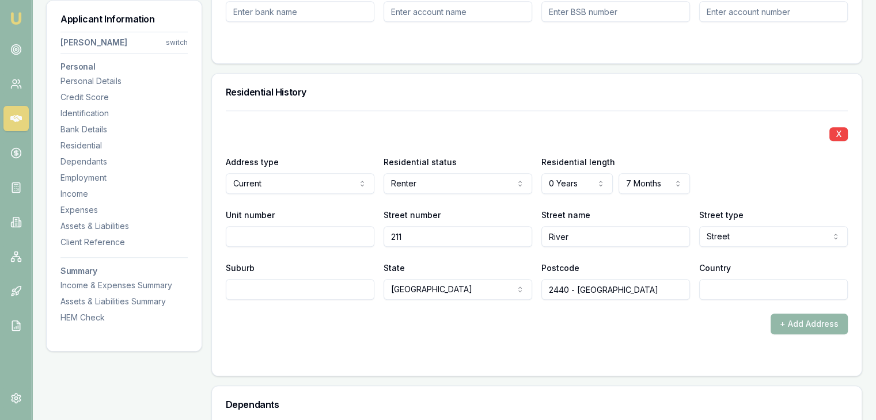
click at [272, 285] on input "Suburb" at bounding box center [300, 289] width 149 height 21
click at [296, 288] on input "Suburb" at bounding box center [300, 289] width 149 height 21
type input "Greenhill"
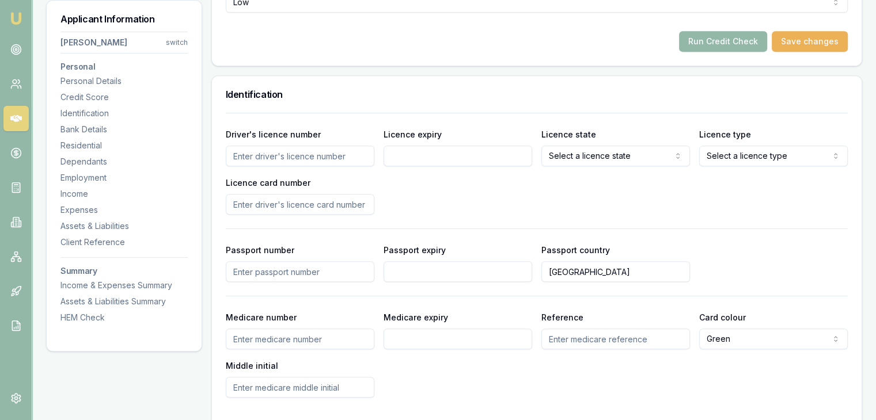
scroll to position [403, 0]
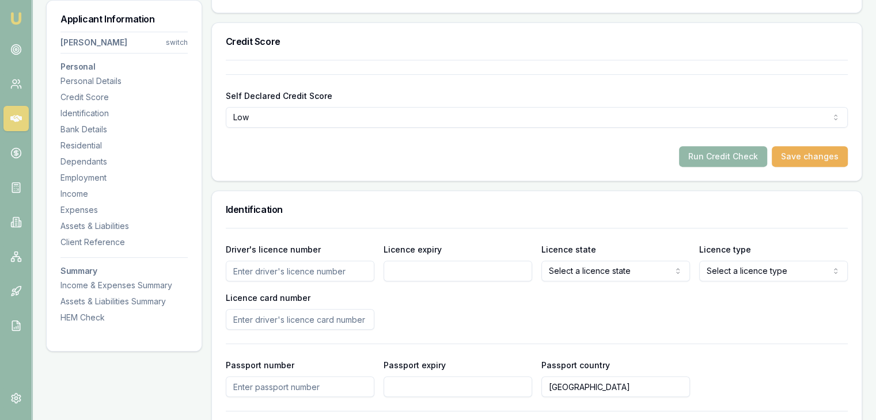
click at [250, 273] on input "Driver's licence number" at bounding box center [300, 271] width 149 height 21
type input "156411"
click at [233, 273] on input "Driver's licence number" at bounding box center [300, 271] width 149 height 21
type input "15641120"
click at [401, 267] on input "Licence expiry" at bounding box center [457, 271] width 149 height 21
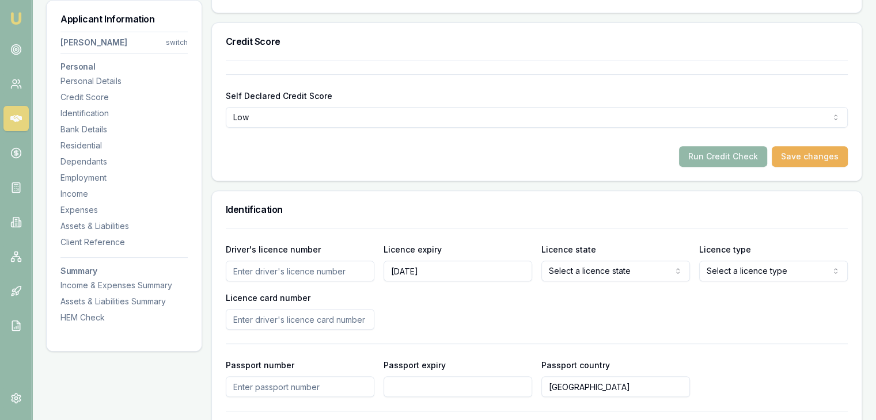
type input "02/10/2030"
select select
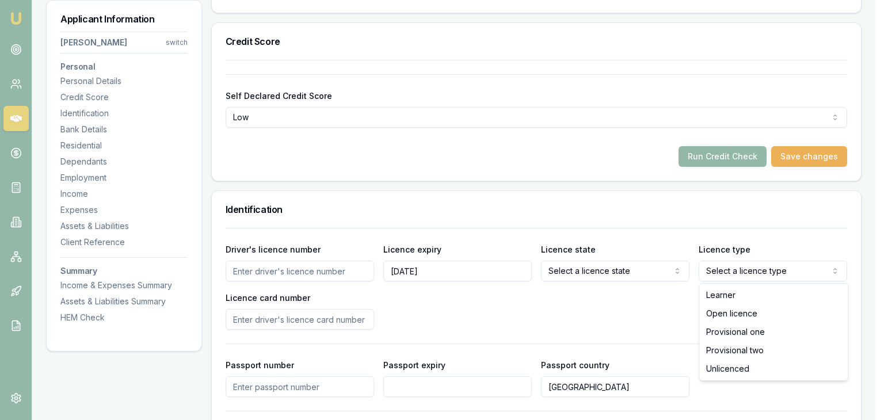
select select "OPEN_LICENCE"
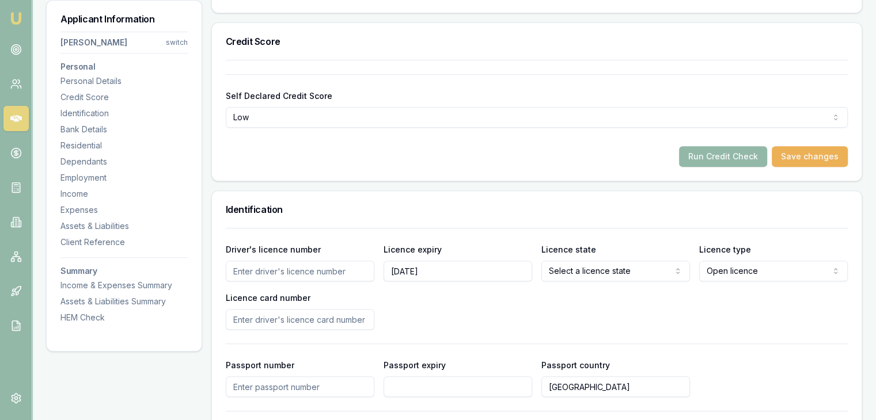
select select
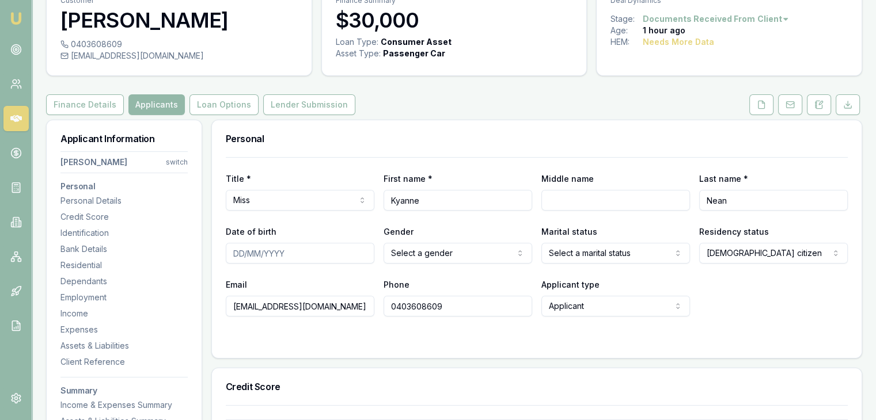
scroll to position [0, 0]
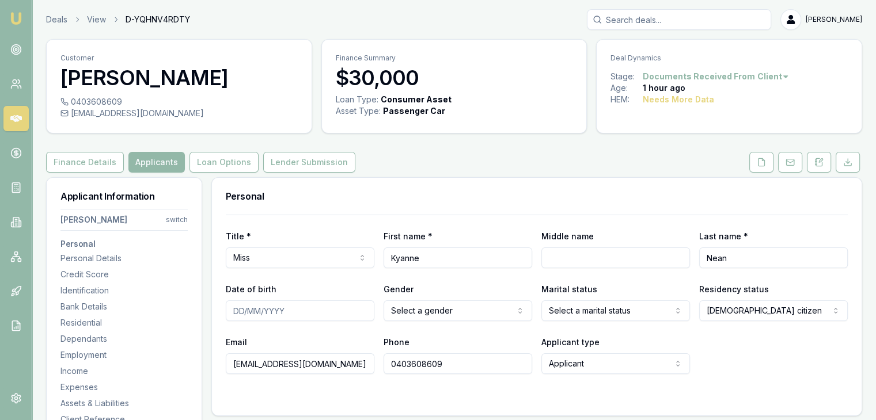
click at [237, 311] on input "Date of birth" at bounding box center [300, 311] width 149 height 21
type input "06/10/1990"
click at [414, 313] on html "Emu Broker Deals View D-YQHNV4RDTY Baron Ketterman Toggle Menu Customer Kyanne …" at bounding box center [438, 210] width 876 height 420
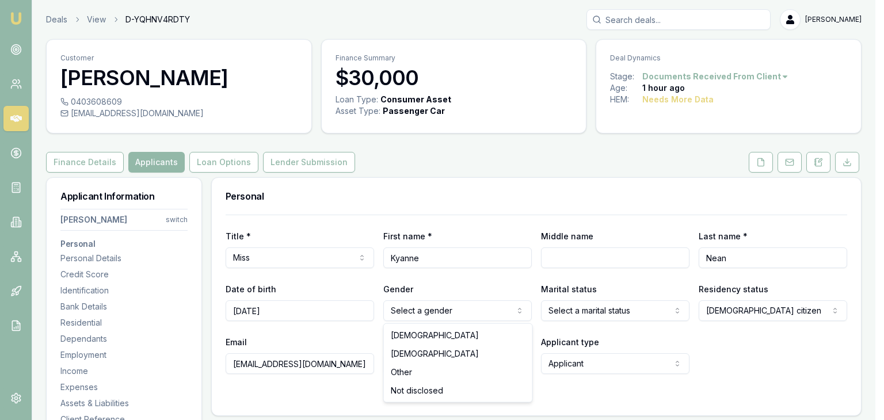
select select "FEMALE"
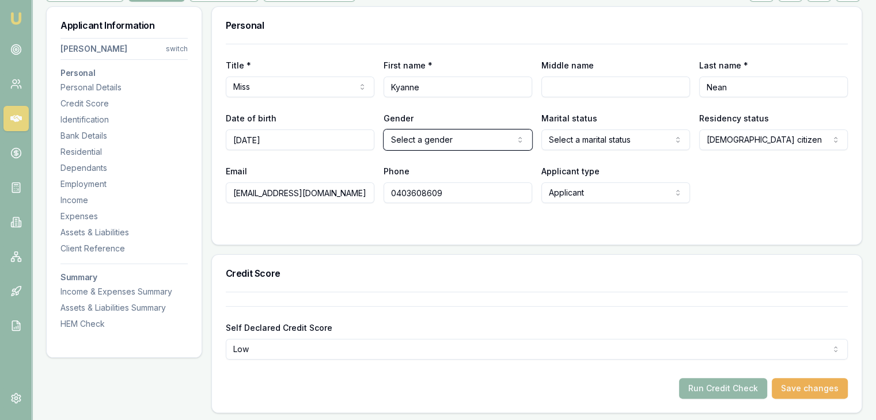
scroll to position [173, 0]
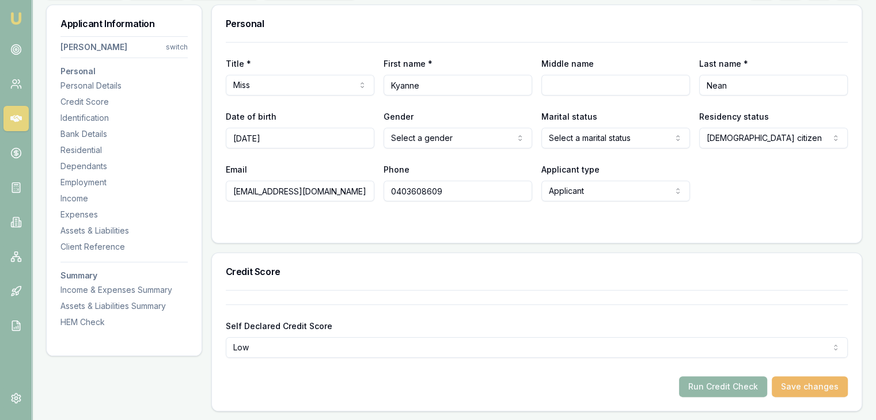
click at [811, 389] on button "Save changes" at bounding box center [809, 386] width 76 height 21
click at [706, 386] on button "Run Credit Check" at bounding box center [723, 386] width 88 height 21
click at [463, 139] on html "Emu Broker Deals View D-YQHNV4RDTY Baron Ketterman Toggle Menu Customer Kyanne …" at bounding box center [438, 37] width 876 height 420
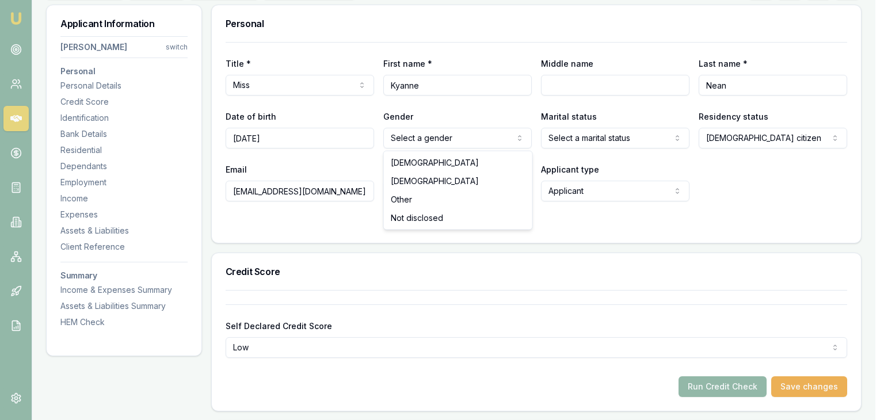
select select "FEMALE"
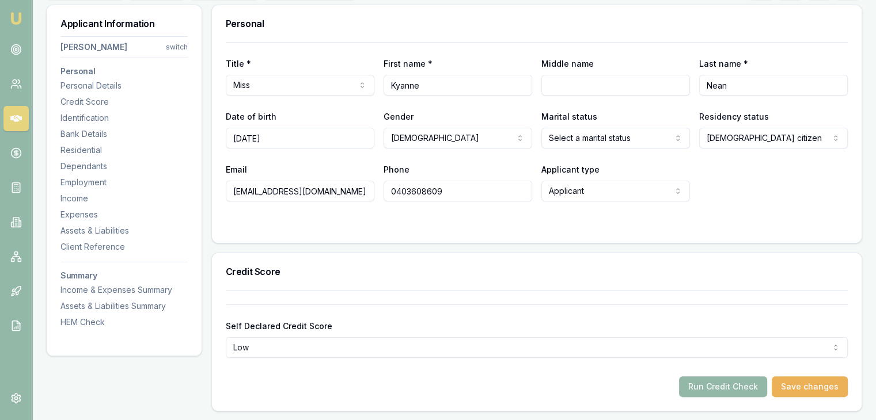
click at [562, 233] on div "Title * Miss Mr Mrs Miss Ms Dr Prof First name * Kyanne Middle name Last name *…" at bounding box center [536, 142] width 649 height 201
click at [802, 386] on button "Save changes" at bounding box center [809, 386] width 76 height 21
click at [706, 386] on button "Run Credit Check" at bounding box center [723, 386] width 88 height 21
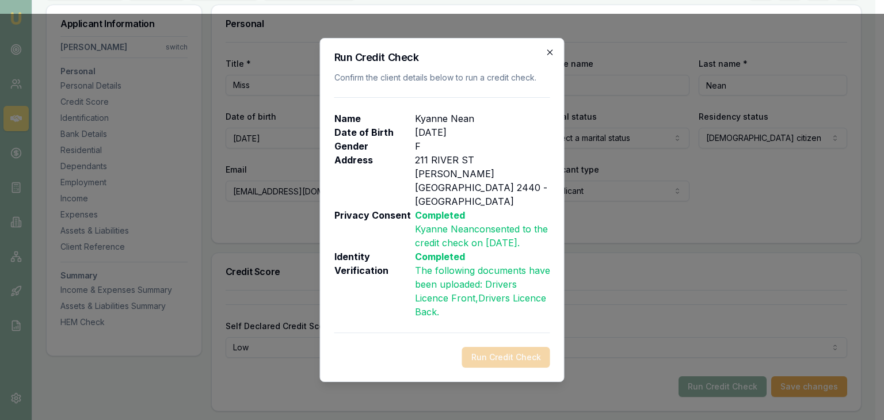
click at [549, 55] on icon "button" at bounding box center [549, 52] width 5 height 5
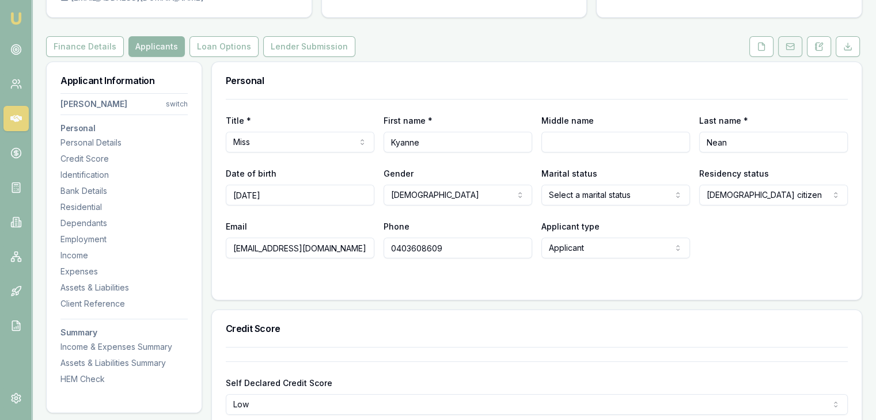
scroll to position [115, 0]
click at [762, 47] on icon at bounding box center [760, 47] width 9 height 9
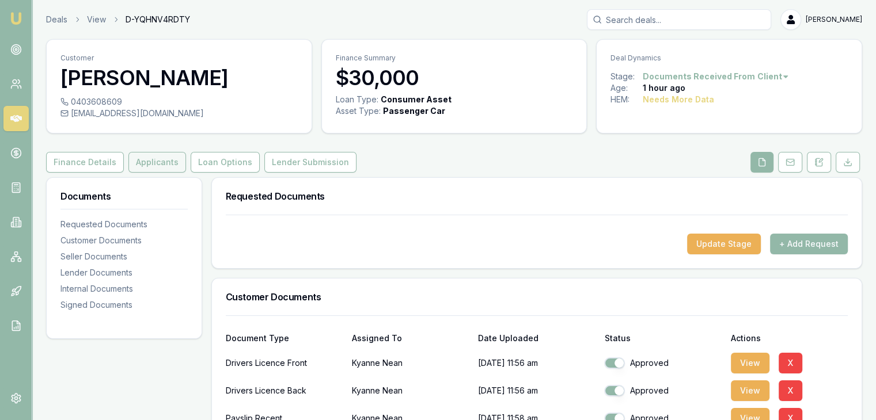
click at [158, 162] on button "Applicants" at bounding box center [157, 162] width 58 height 21
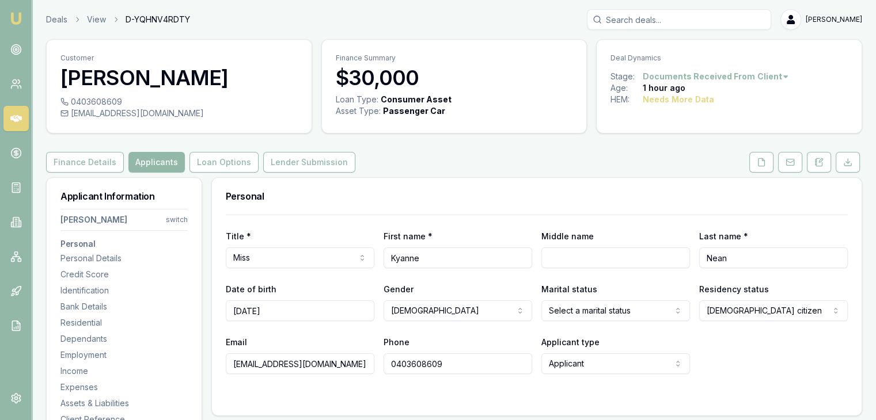
scroll to position [58, 0]
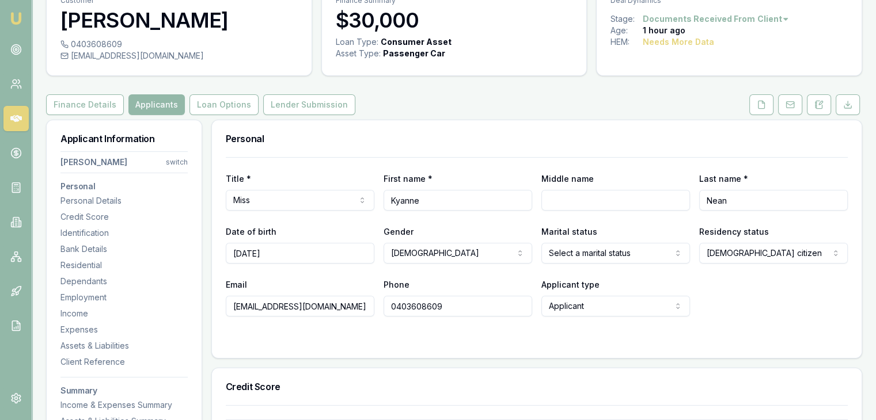
click at [551, 203] on input "Middle name" at bounding box center [615, 200] width 149 height 21
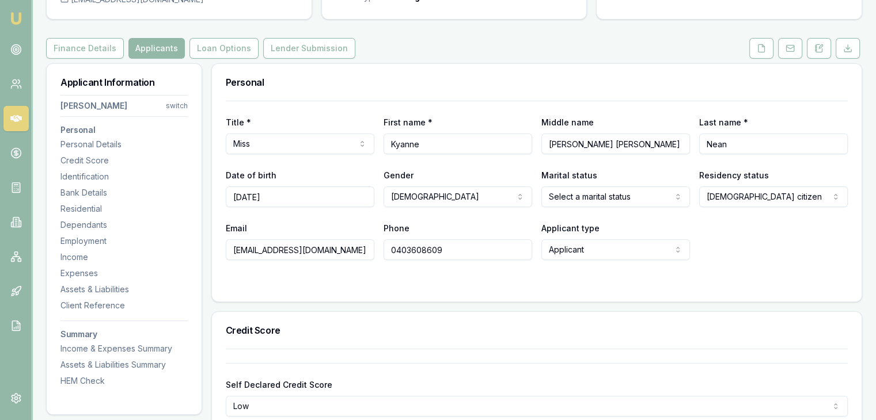
scroll to position [345, 0]
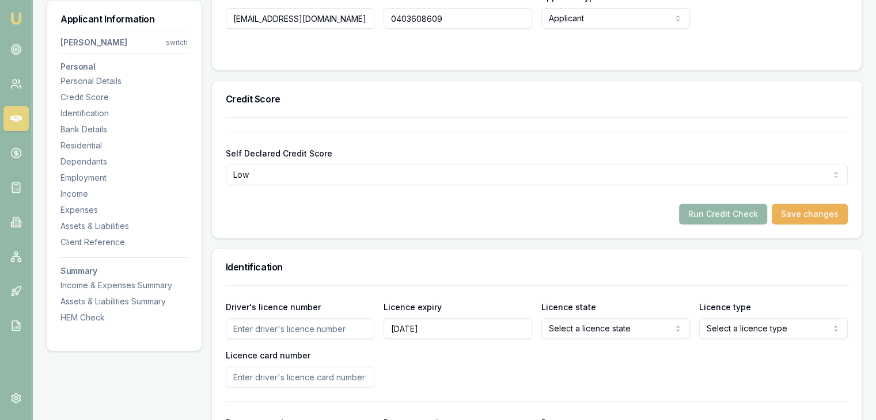
click at [806, 203] on form "Self Declared Credit Score Low Excellent Very good Average Fair Low Run Credit …" at bounding box center [537, 178] width 622 height 93
click at [812, 210] on button "Save changes" at bounding box center [809, 214] width 76 height 21
type input "Patricia Amanda Lorraine"
click at [725, 212] on button "Run Credit Check" at bounding box center [723, 214] width 88 height 21
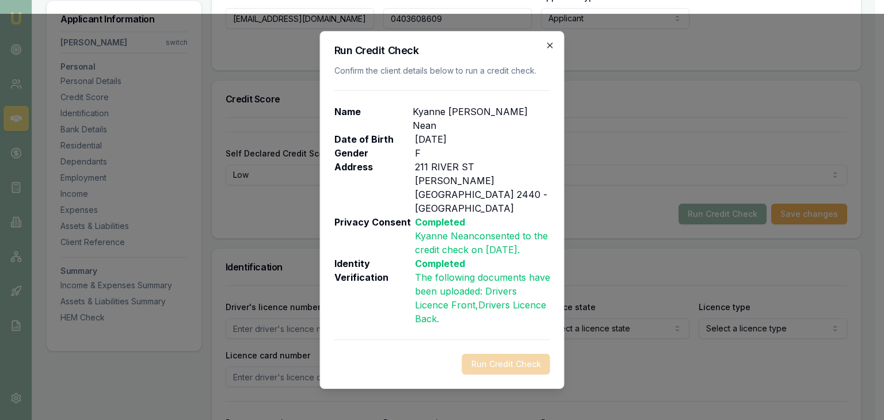
click at [553, 50] on icon "button" at bounding box center [550, 45] width 9 height 9
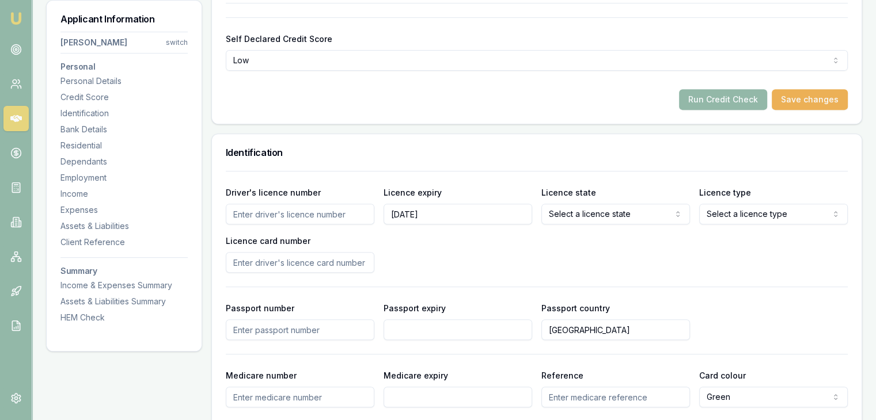
scroll to position [461, 0]
click at [261, 211] on input "Driver's licence number" at bounding box center [300, 213] width 149 height 21
type input "15641120"
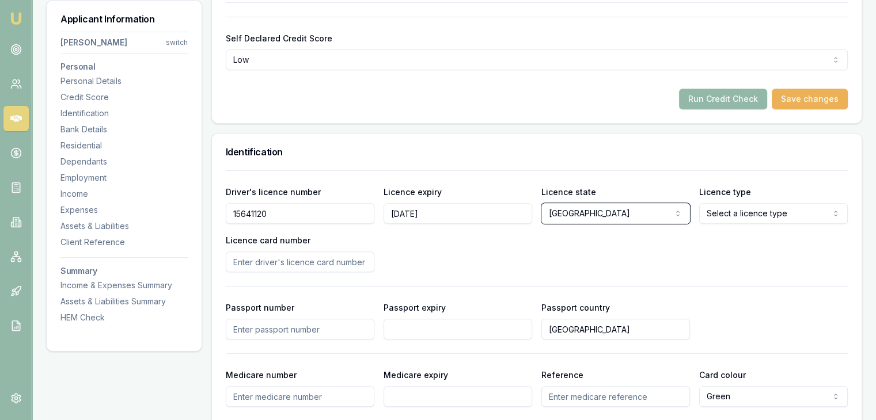
select select
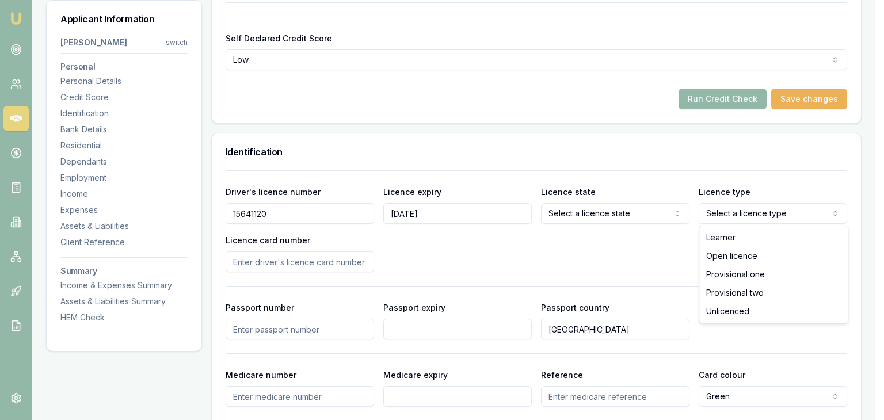
select select "OPEN_LICENCE"
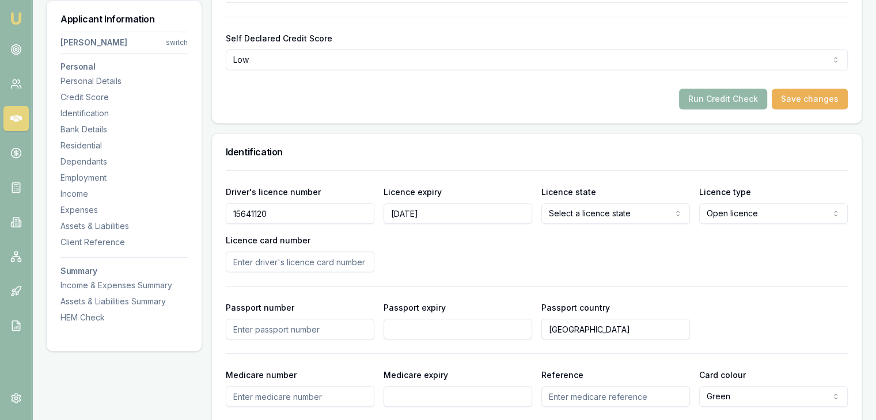
click at [305, 261] on input "Licence card number" at bounding box center [300, 262] width 149 height 21
type input "206159"
type input "1"
click at [817, 99] on button "Save changes" at bounding box center [809, 99] width 76 height 21
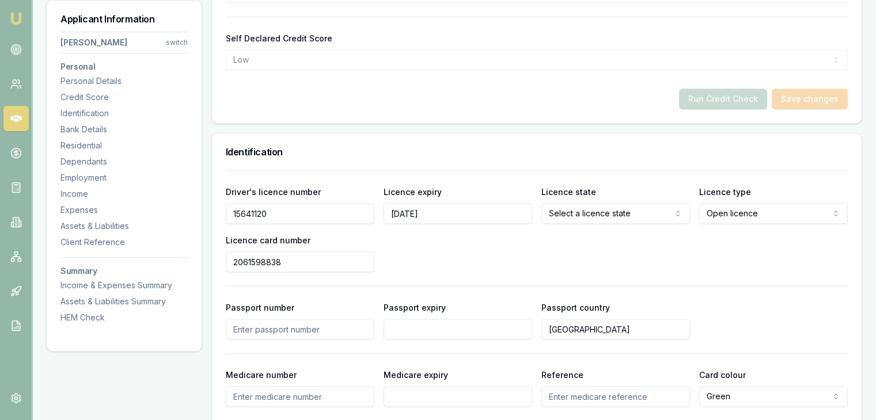
type input "156"
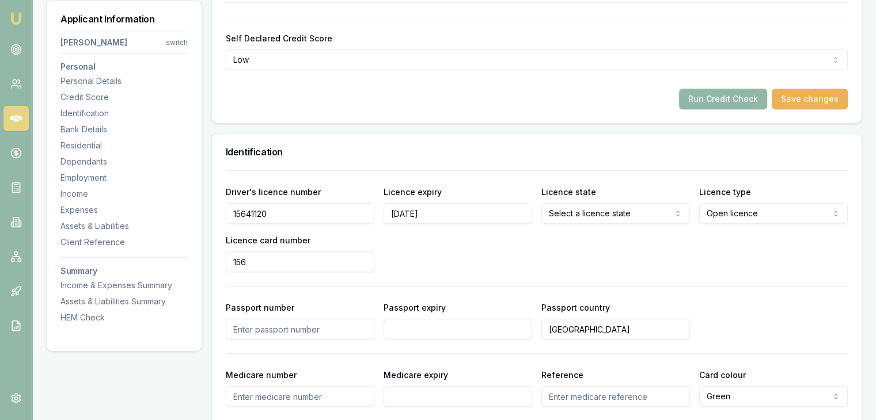
click at [727, 96] on button "Run Credit Check" at bounding box center [723, 99] width 88 height 21
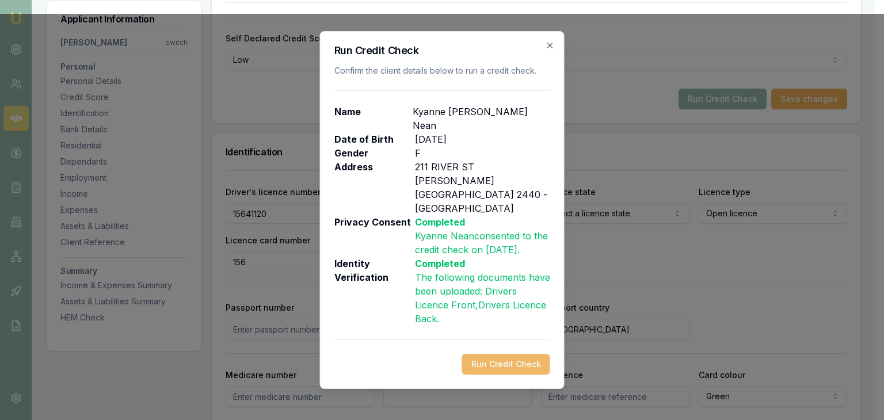
click at [511, 354] on button "Run Credit Check" at bounding box center [506, 364] width 88 height 21
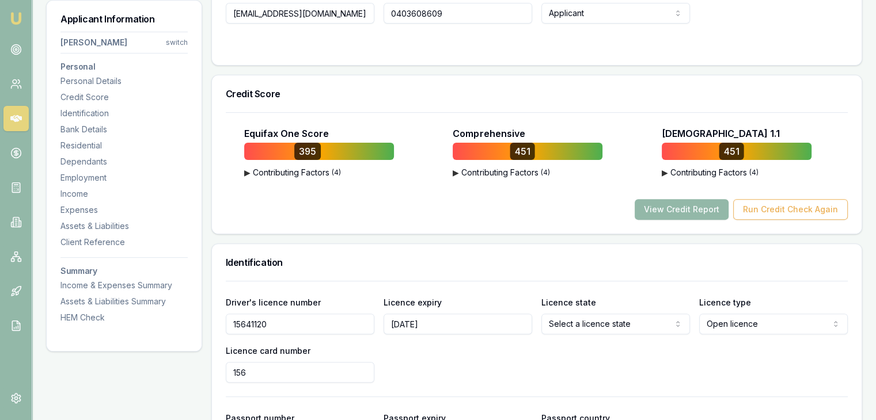
scroll to position [345, 0]
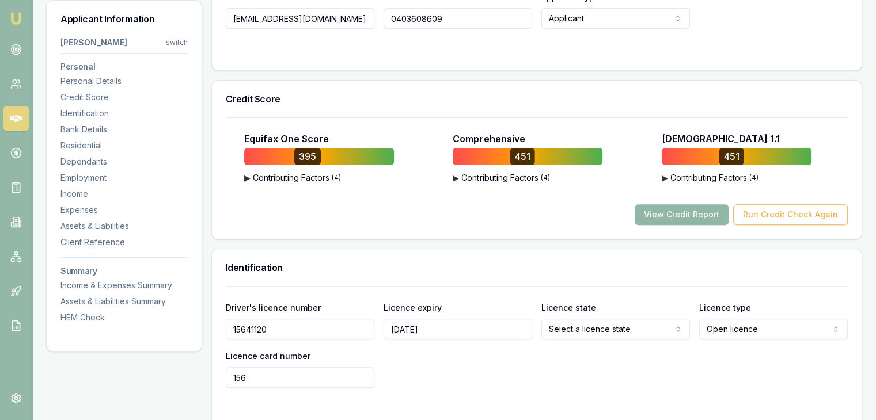
click at [677, 214] on button "View Credit Report" at bounding box center [681, 214] width 94 height 21
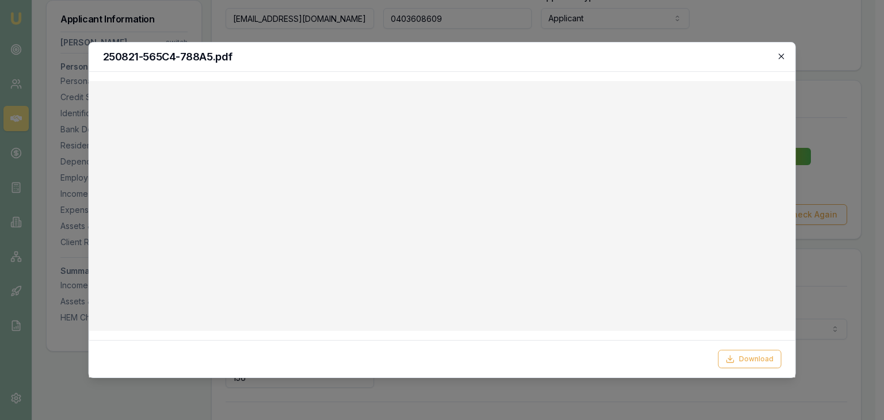
click at [784, 54] on icon "button" at bounding box center [781, 56] width 5 height 5
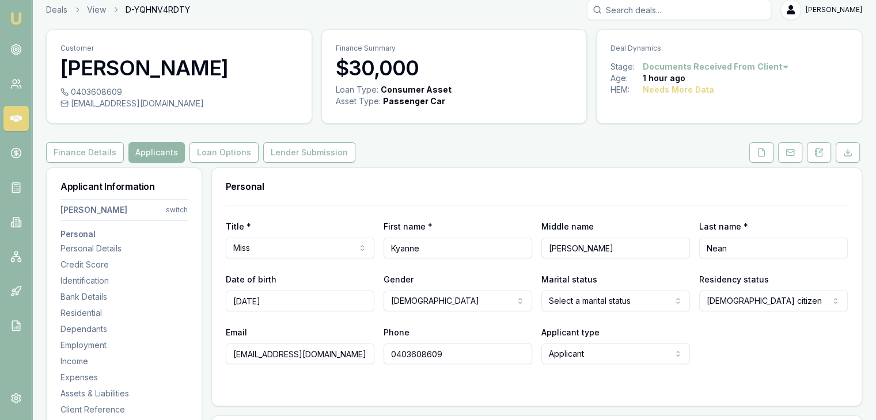
scroll to position [0, 0]
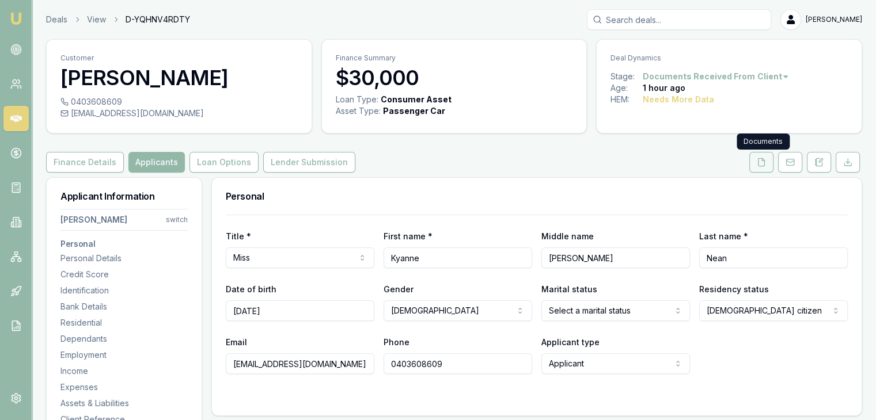
click at [760, 169] on button at bounding box center [761, 162] width 24 height 21
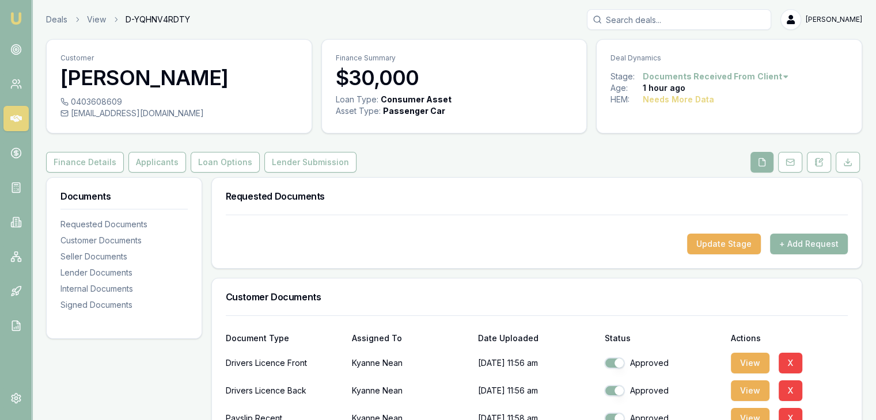
click at [803, 246] on button "+ Add Request" at bounding box center [809, 244] width 78 height 21
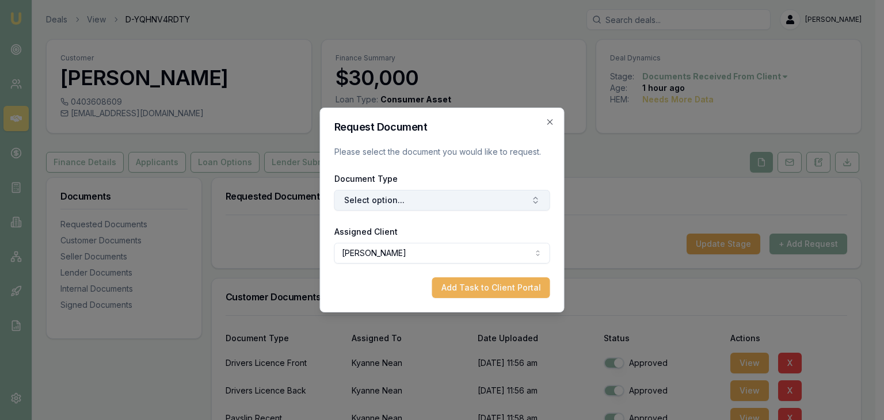
click at [396, 199] on button "Select option..." at bounding box center [442, 200] width 216 height 21
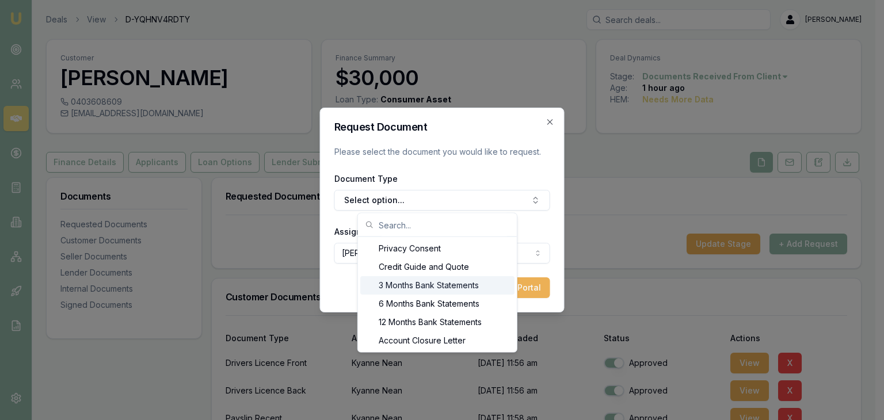
click at [397, 286] on div "3 Months Bank Statements" at bounding box center [437, 285] width 154 height 18
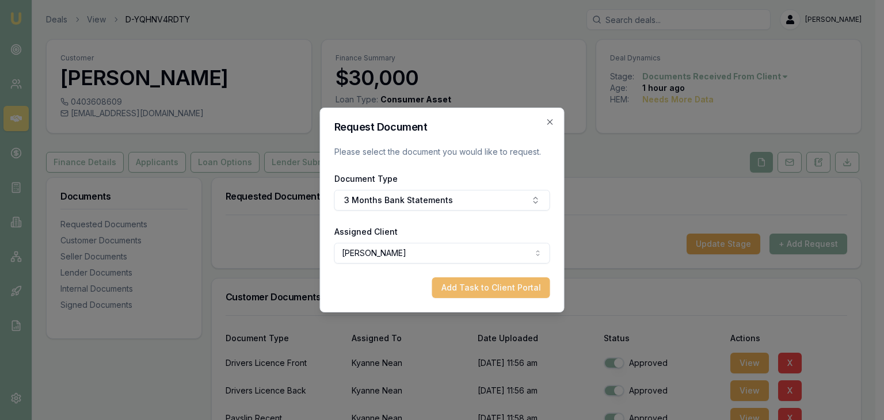
click at [473, 290] on button "Add Task to Client Portal" at bounding box center [491, 287] width 118 height 21
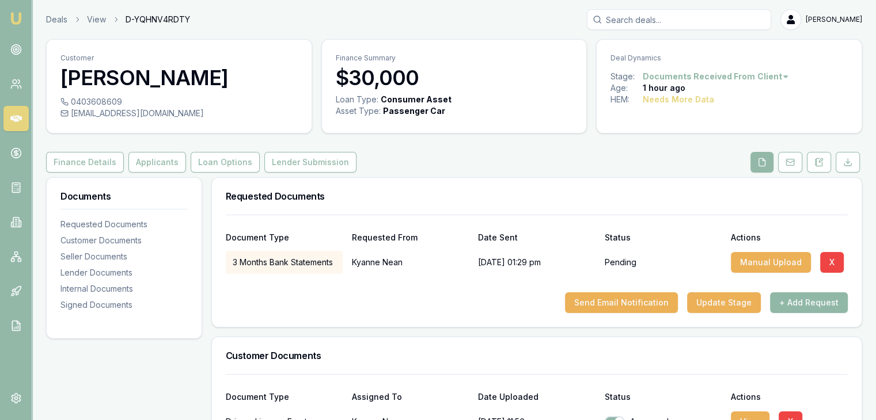
click at [796, 307] on button "+ Add Request" at bounding box center [809, 302] width 78 height 21
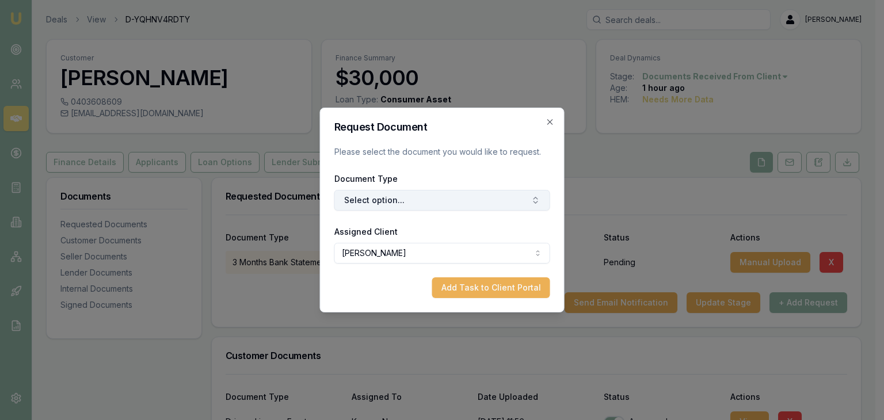
click at [410, 203] on button "Select option..." at bounding box center [442, 200] width 216 height 21
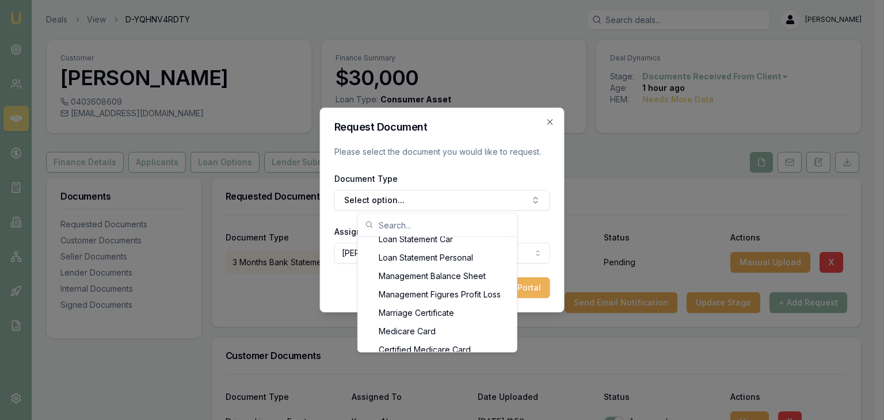
scroll to position [806, 0]
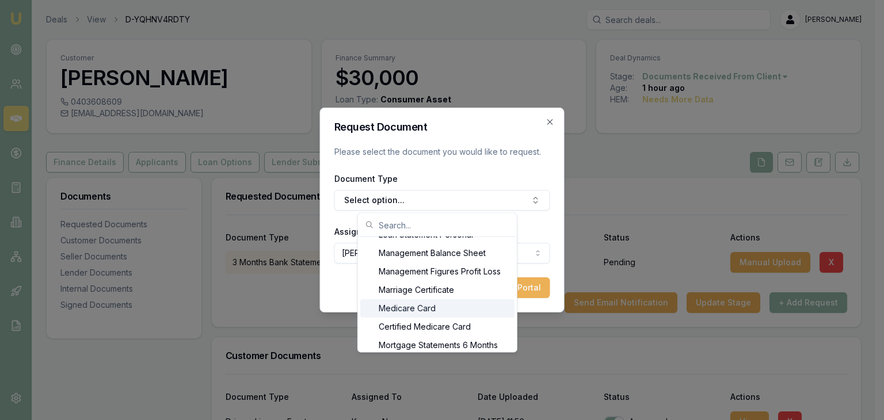
click at [430, 308] on div "Medicare Card" at bounding box center [437, 308] width 154 height 18
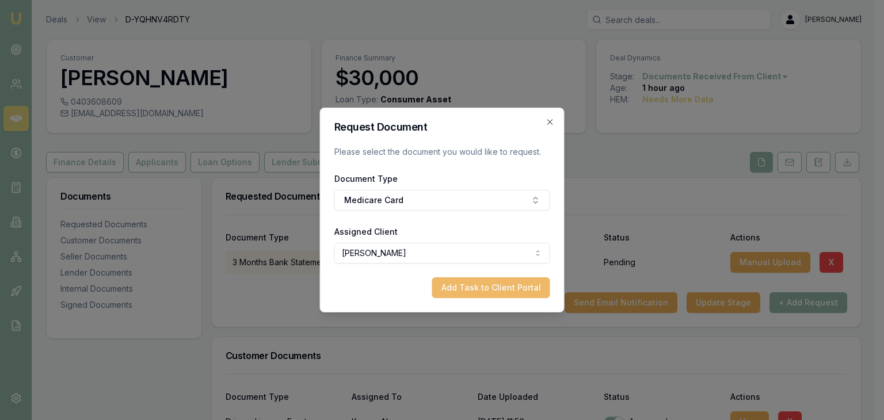
click at [496, 290] on button "Add Task to Client Portal" at bounding box center [491, 287] width 118 height 21
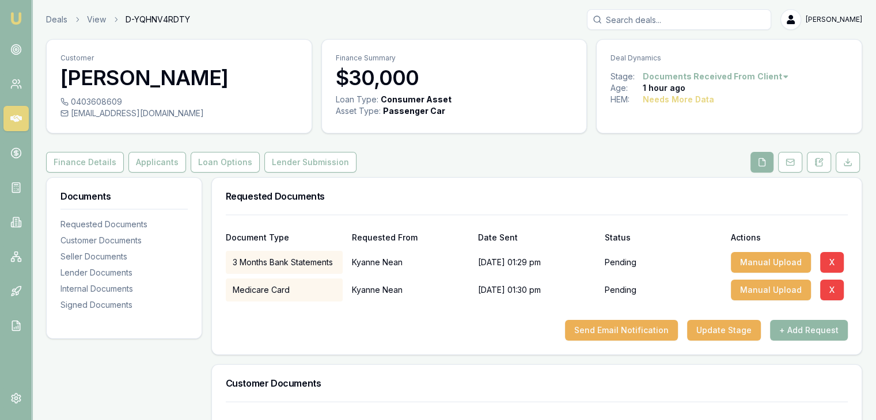
click at [798, 330] on button "+ Add Request" at bounding box center [809, 330] width 78 height 21
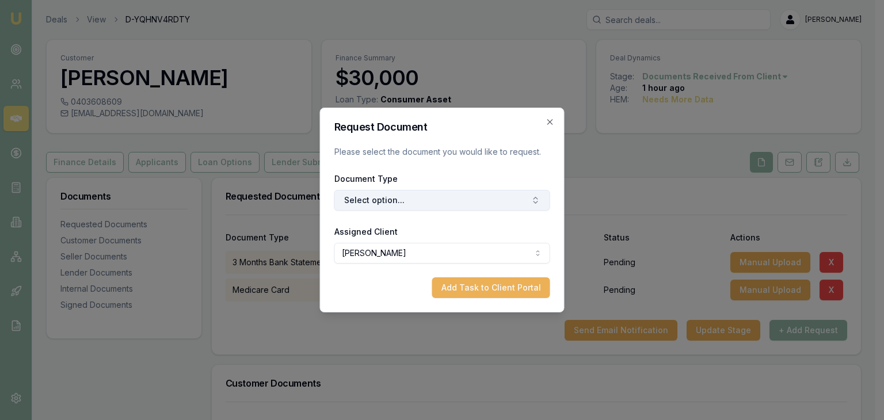
click at [531, 200] on icon "button" at bounding box center [535, 200] width 9 height 9
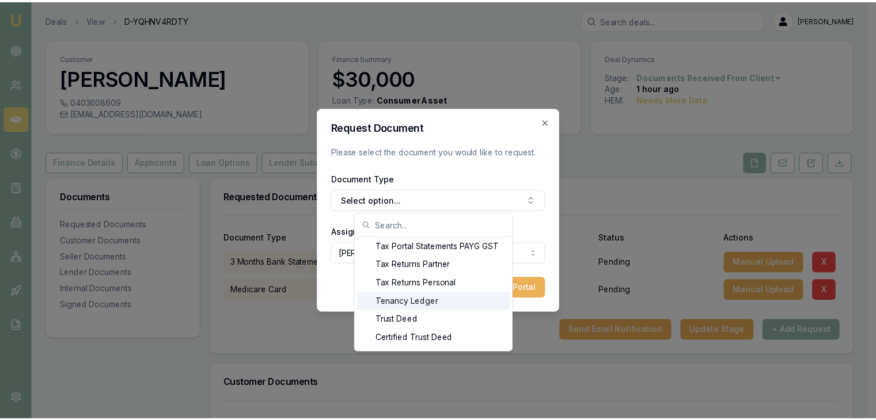
scroll to position [1237, 0]
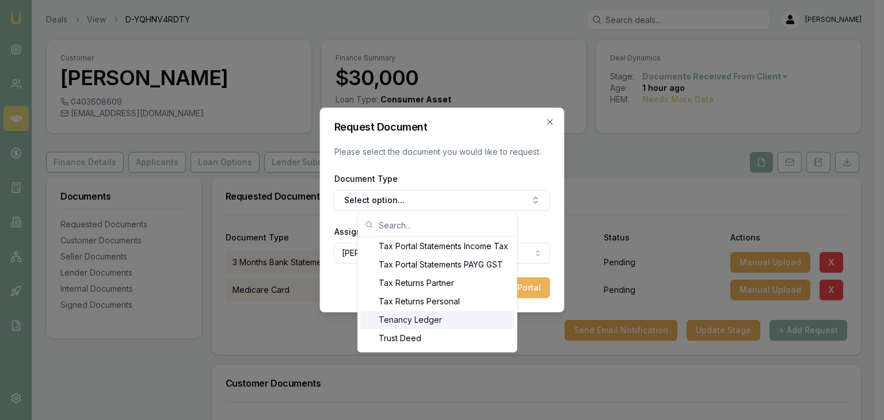
click at [423, 323] on div "Tenancy Ledger" at bounding box center [437, 320] width 154 height 18
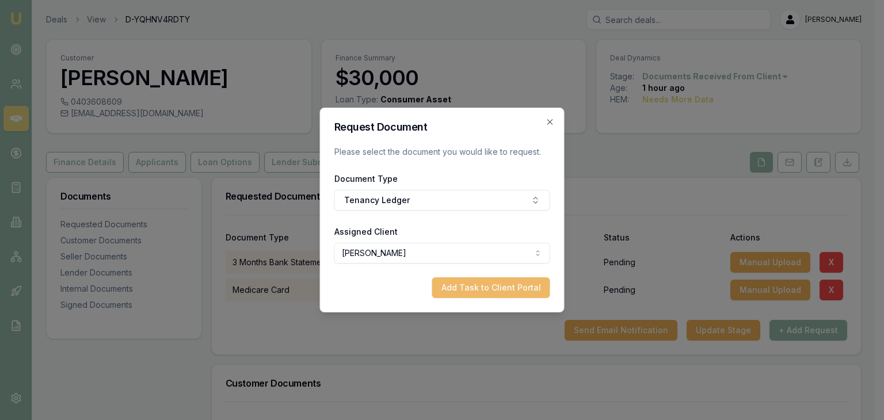
click at [463, 288] on button "Add Task to Client Portal" at bounding box center [491, 287] width 118 height 21
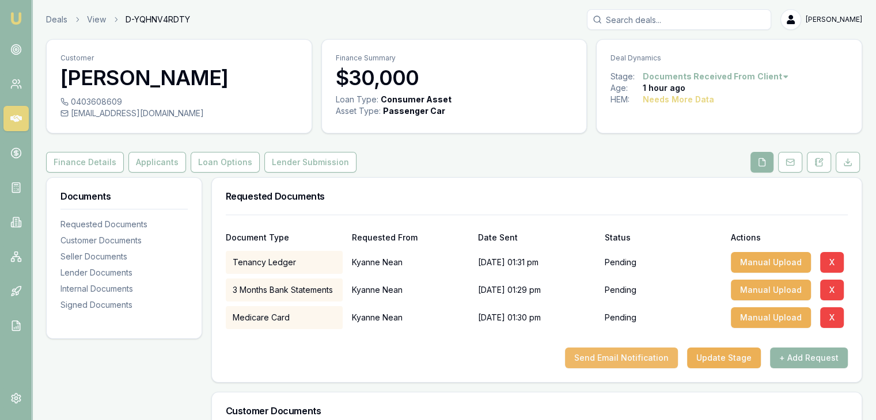
click at [608, 357] on button "Send Email Notification" at bounding box center [621, 358] width 113 height 21
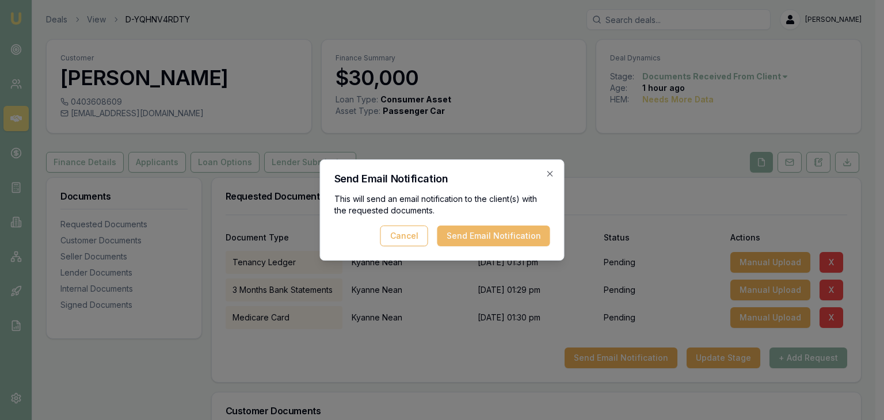
click at [493, 235] on button "Send Email Notification" at bounding box center [494, 236] width 113 height 21
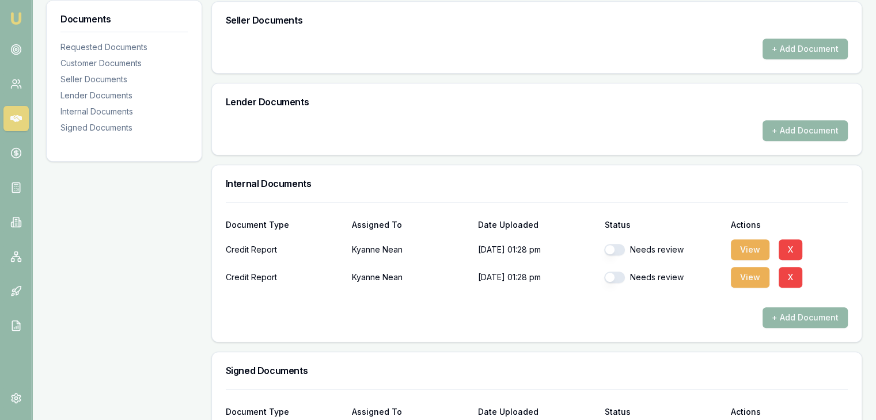
scroll to position [691, 0]
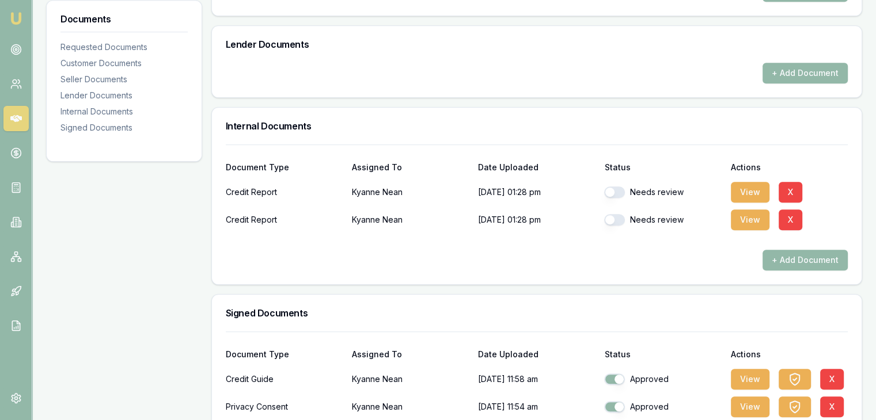
click at [622, 189] on button "button" at bounding box center [614, 193] width 21 height 12
checkbox input "false"
click at [622, 217] on button "button" at bounding box center [614, 220] width 21 height 12
checkbox input "false"
click at [618, 191] on button "button" at bounding box center [614, 193] width 21 height 12
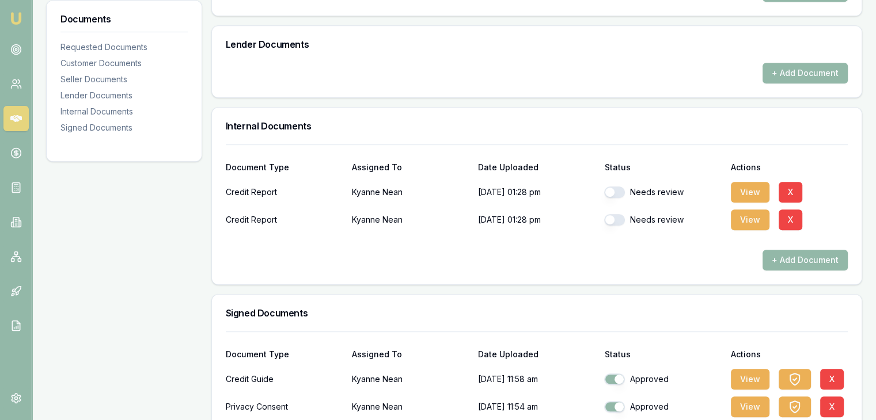
checkbox input "true"
click at [617, 218] on button "button" at bounding box center [614, 220] width 21 height 12
checkbox input "true"
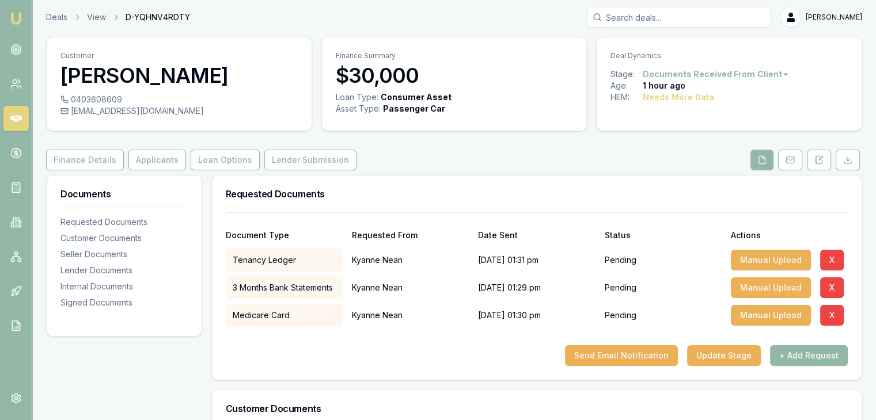
scroll to position [2, 0]
drag, startPoint x: 70, startPoint y: 112, endPoint x: 184, endPoint y: 116, distance: 114.0
click at [184, 116] on div "kyanne.nean@yahoo.com.au" at bounding box center [178, 111] width 237 height 12
copy div "kyanne.nean@yahoo.com.au"
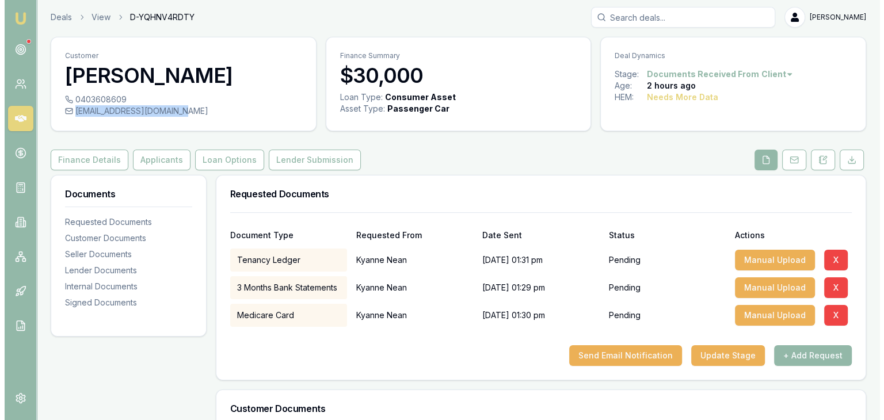
scroll to position [290, 0]
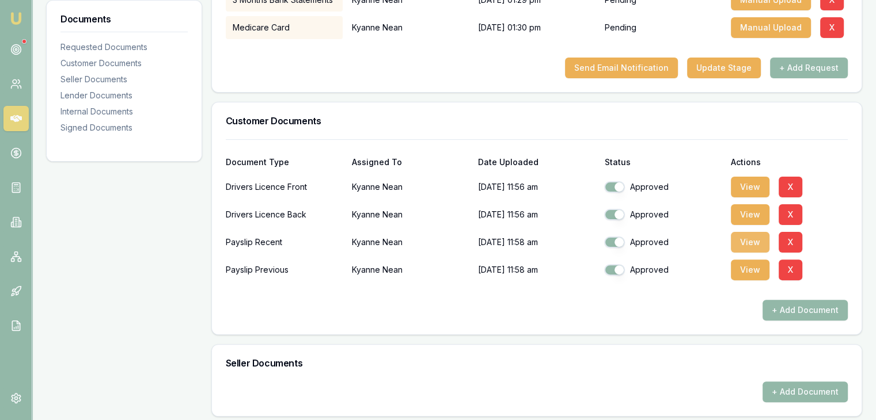
click at [743, 241] on button "View" at bounding box center [750, 242] width 39 height 21
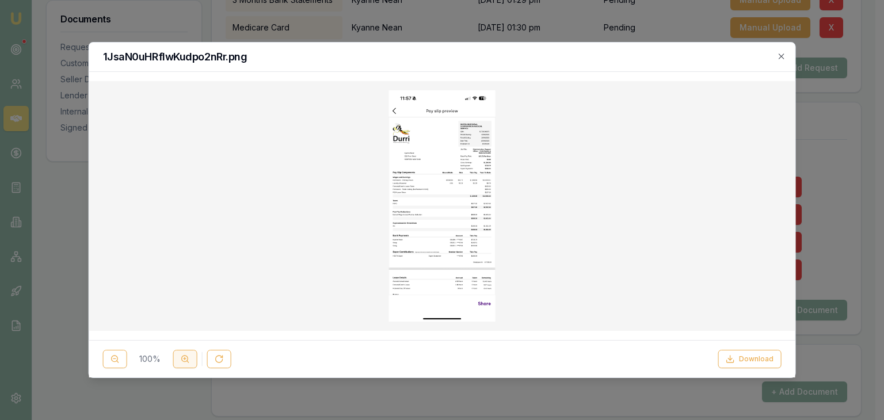
click at [185, 360] on line at bounding box center [185, 358] width 0 height 2
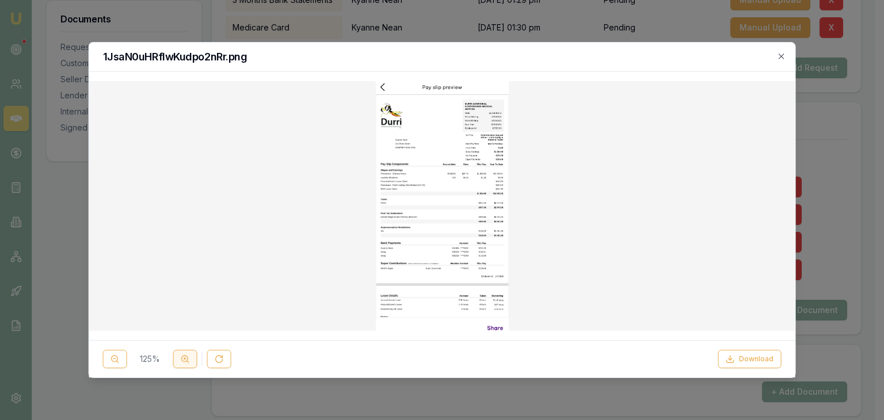
click at [185, 360] on line at bounding box center [185, 358] width 0 height 2
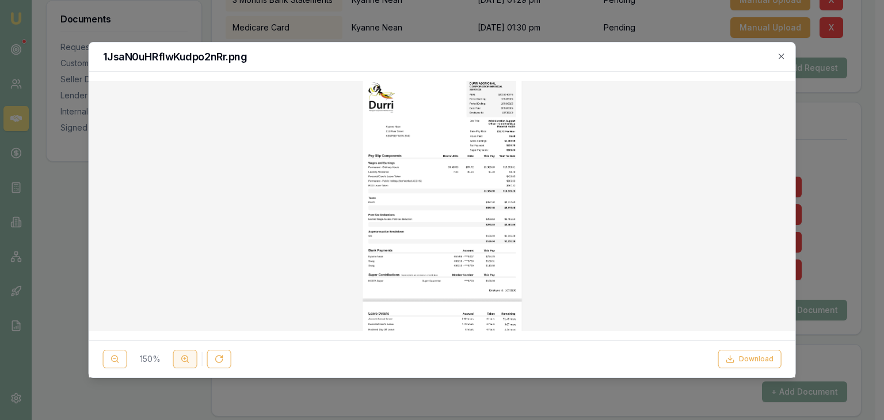
click at [185, 359] on line at bounding box center [185, 358] width 0 height 2
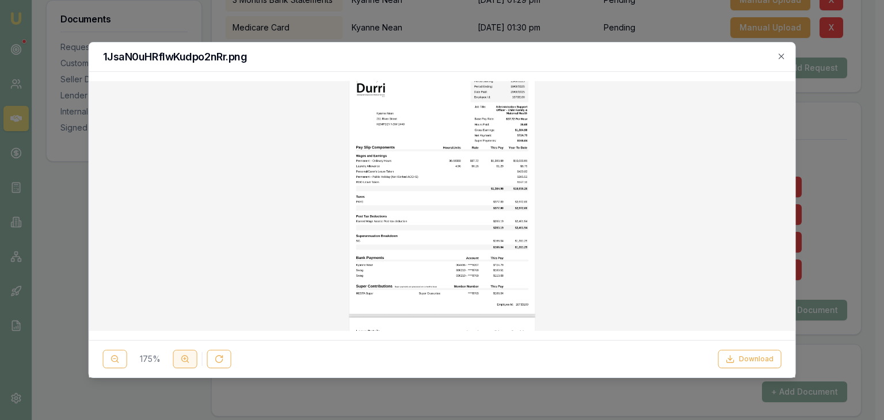
click at [185, 359] on line at bounding box center [185, 358] width 0 height 2
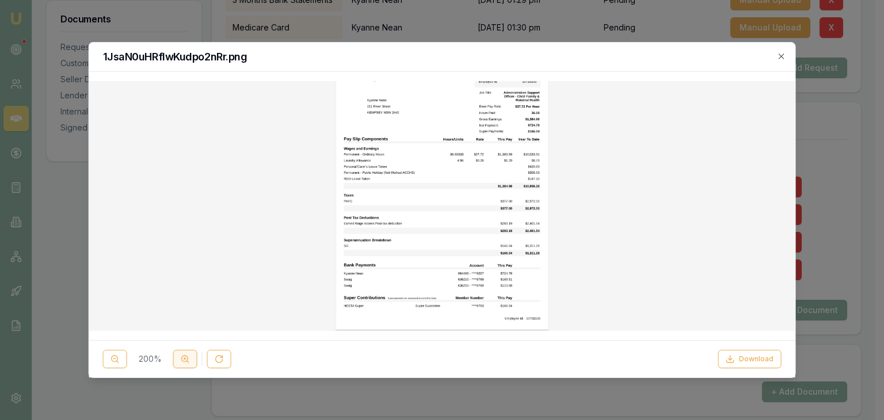
click at [185, 359] on line at bounding box center [185, 358] width 0 height 2
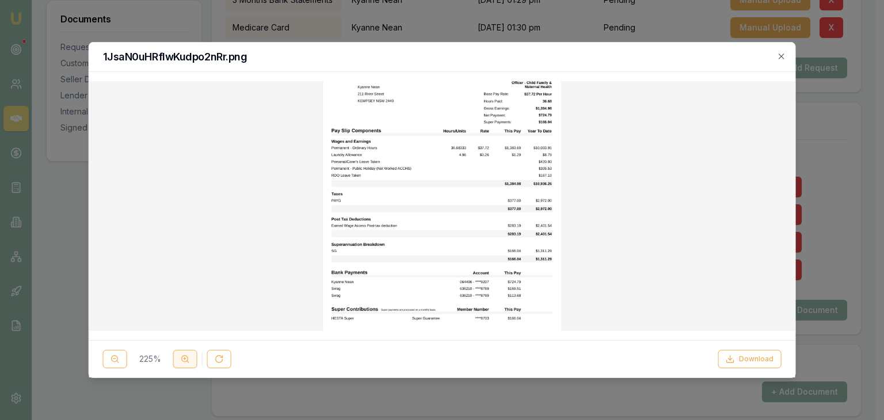
click at [185, 359] on line at bounding box center [185, 358] width 0 height 2
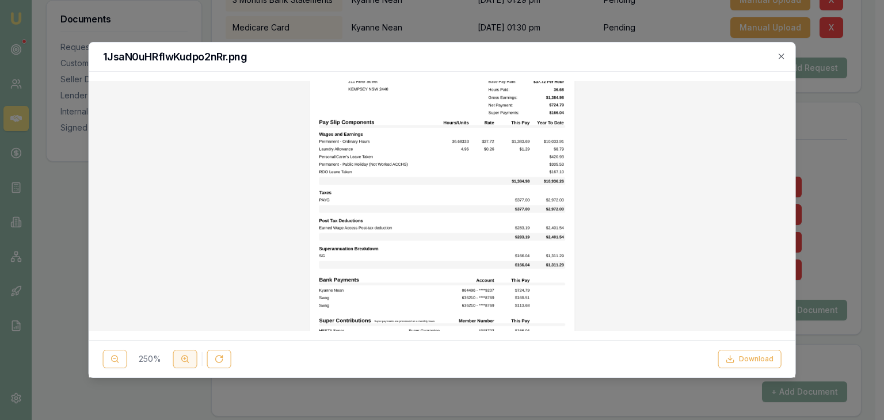
click at [185, 359] on icon at bounding box center [185, 359] width 9 height 9
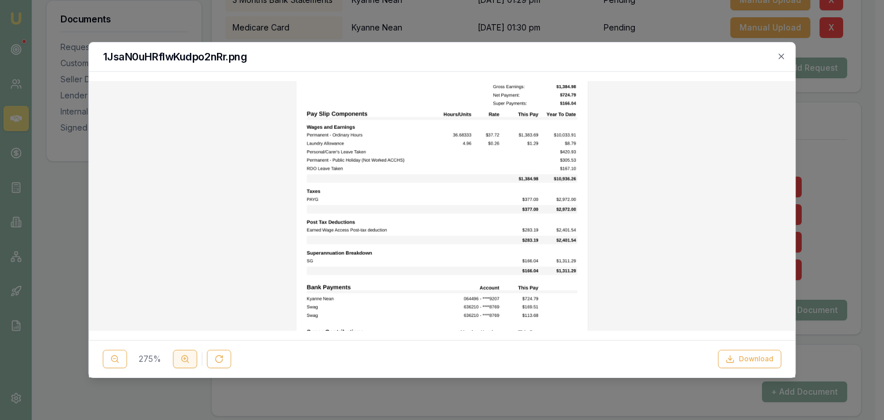
click at [185, 359] on icon at bounding box center [185, 359] width 9 height 9
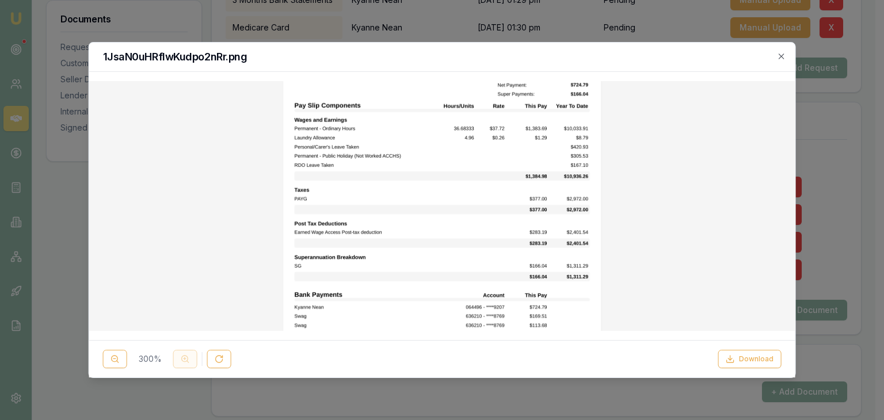
click at [185, 359] on div "300 %" at bounding box center [167, 359] width 128 height 18
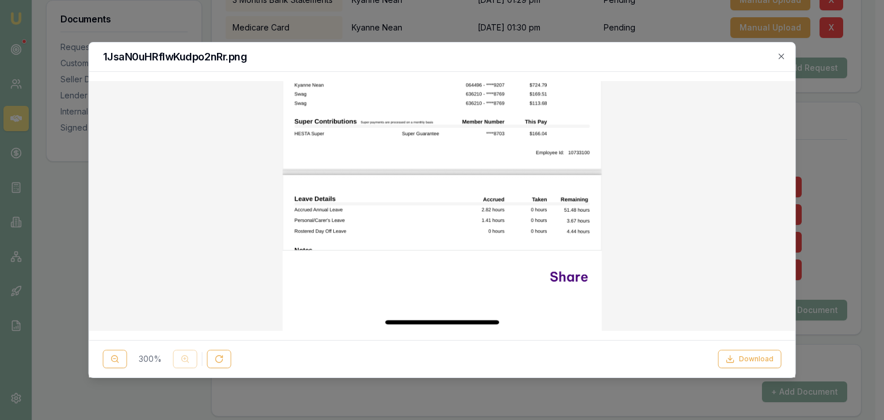
scroll to position [0, 0]
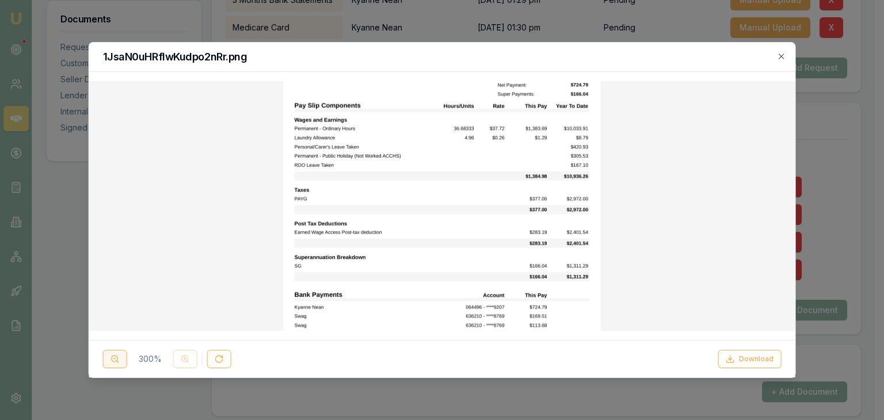
click at [113, 360] on icon at bounding box center [115, 359] width 9 height 9
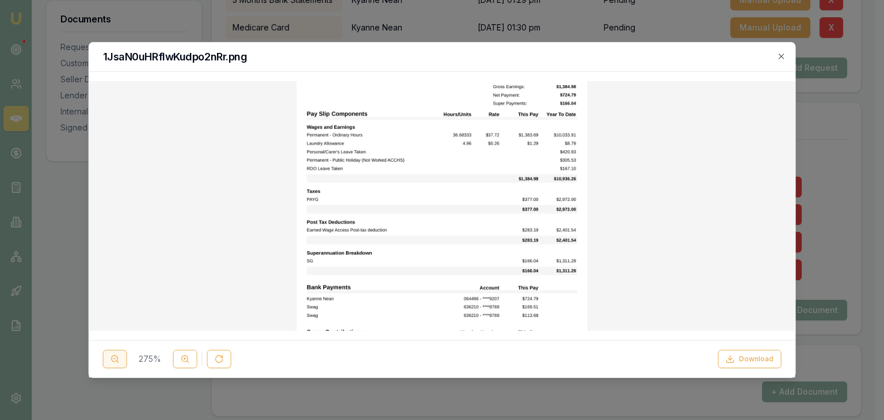
click at [113, 360] on icon at bounding box center [115, 359] width 9 height 9
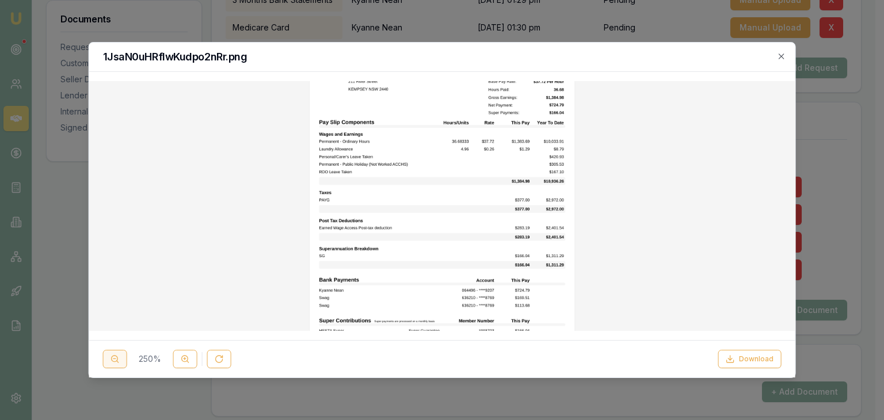
click at [113, 360] on icon at bounding box center [115, 359] width 9 height 9
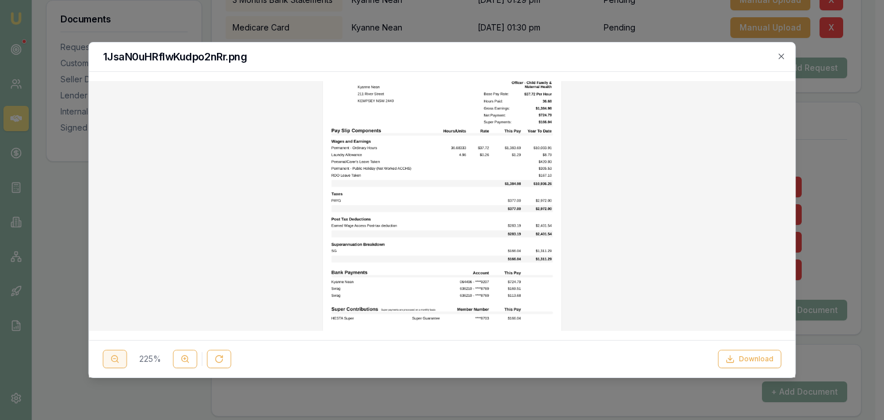
click at [113, 360] on icon at bounding box center [115, 359] width 9 height 9
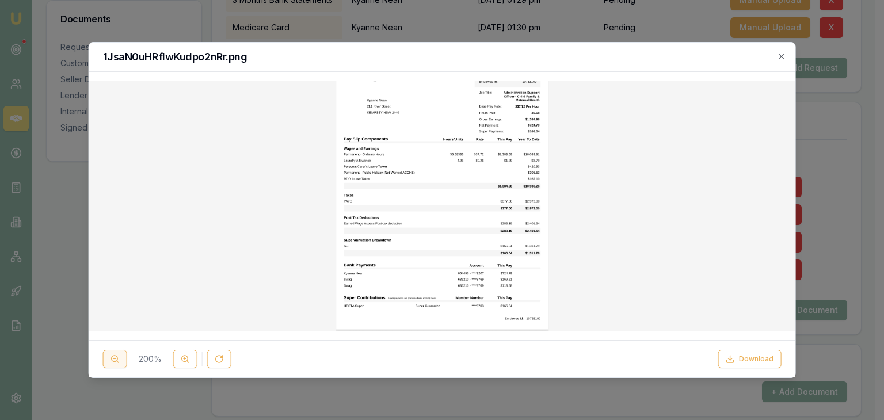
click at [113, 360] on icon at bounding box center [115, 359] width 9 height 9
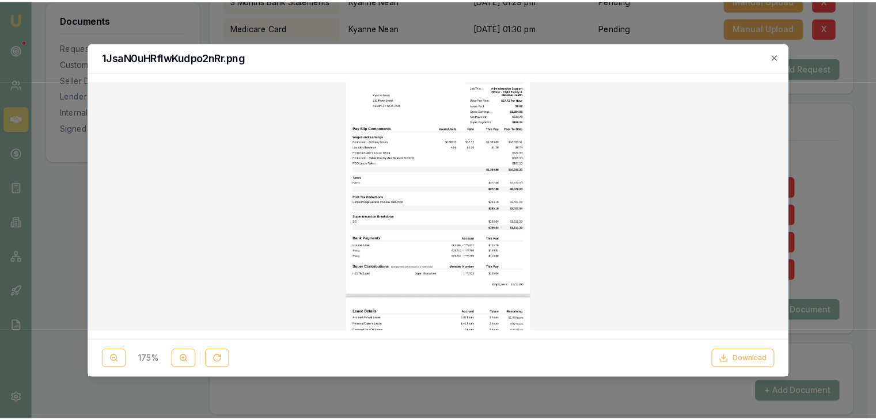
scroll to position [77, 0]
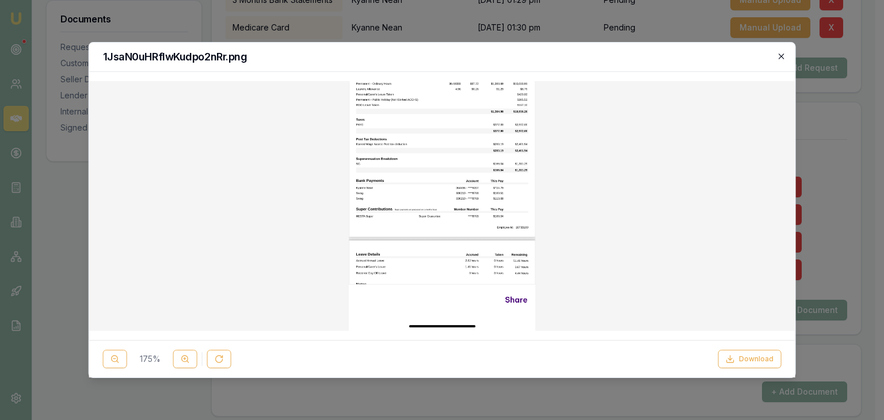
click at [783, 55] on icon "button" at bounding box center [781, 56] width 5 height 5
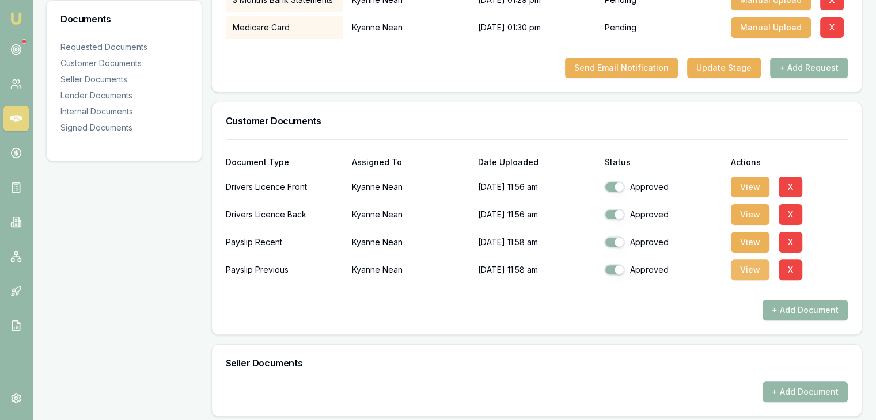
click at [741, 268] on button "View" at bounding box center [750, 270] width 39 height 21
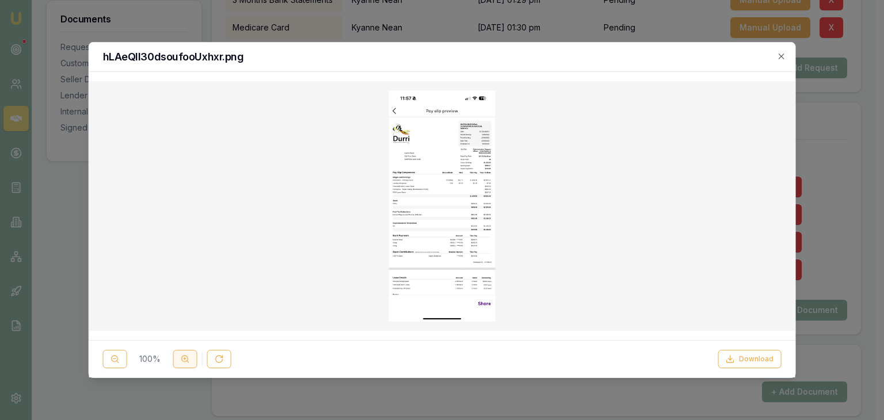
click at [181, 360] on icon at bounding box center [185, 359] width 9 height 9
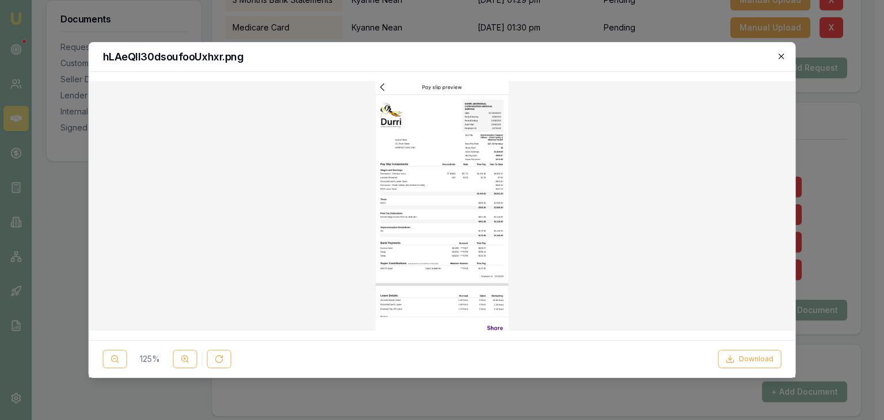
click at [781, 56] on icon "button" at bounding box center [781, 56] width 5 height 5
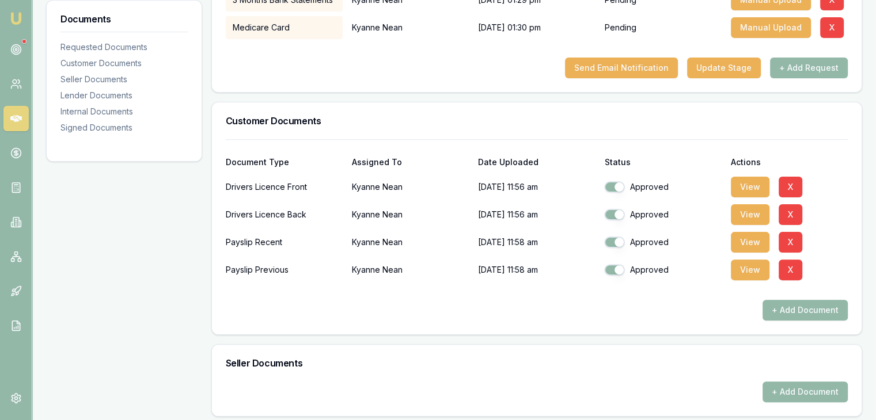
scroll to position [0, 0]
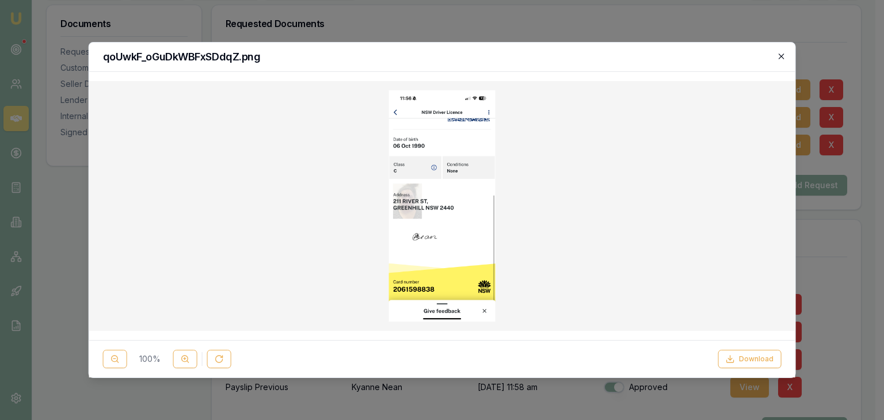
click at [783, 56] on icon "button" at bounding box center [781, 56] width 9 height 9
